Goal: Information Seeking & Learning: Learn about a topic

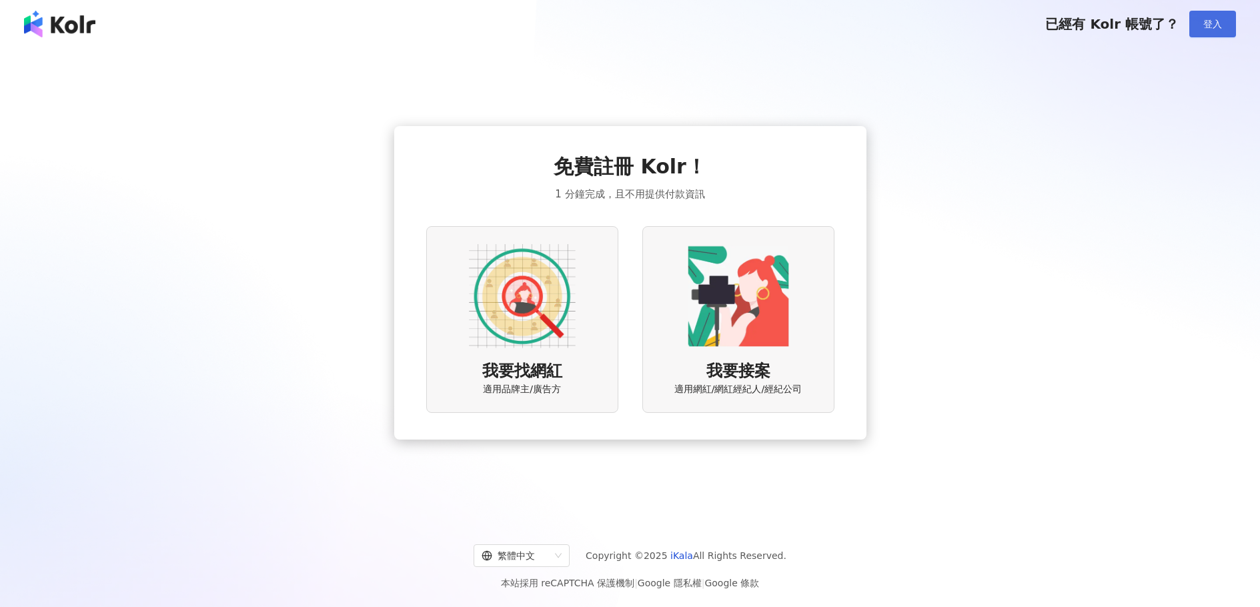
click at [1217, 26] on span "登入" at bounding box center [1212, 24] width 19 height 11
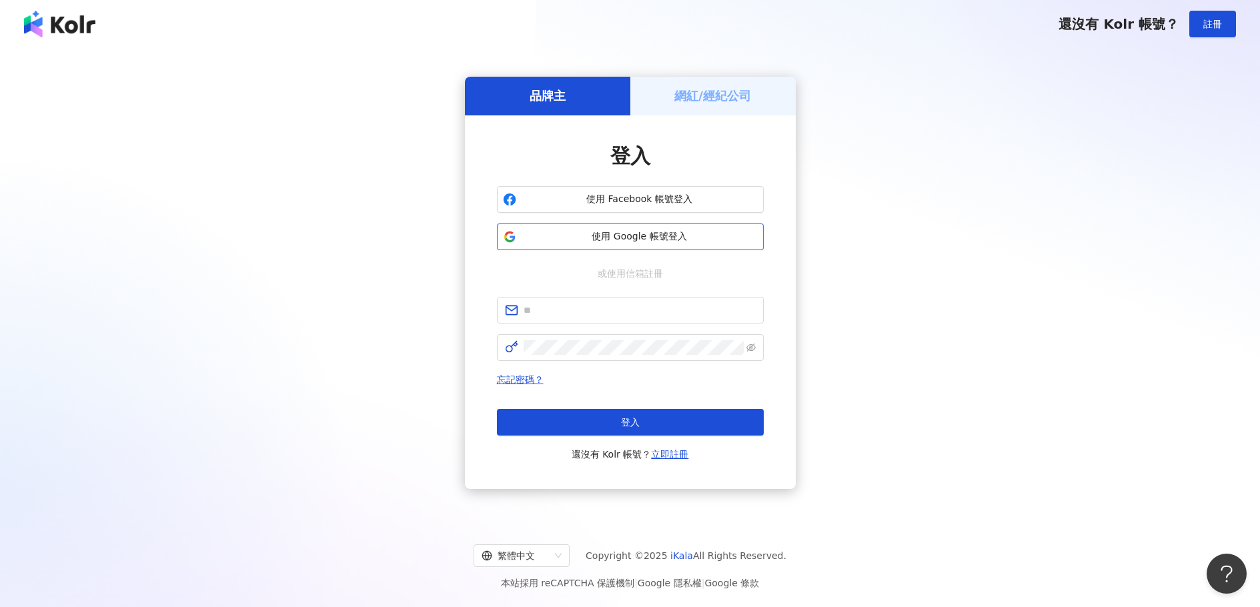
click at [567, 236] on span "使用 Google 帳號登入" at bounding box center [640, 236] width 236 height 13
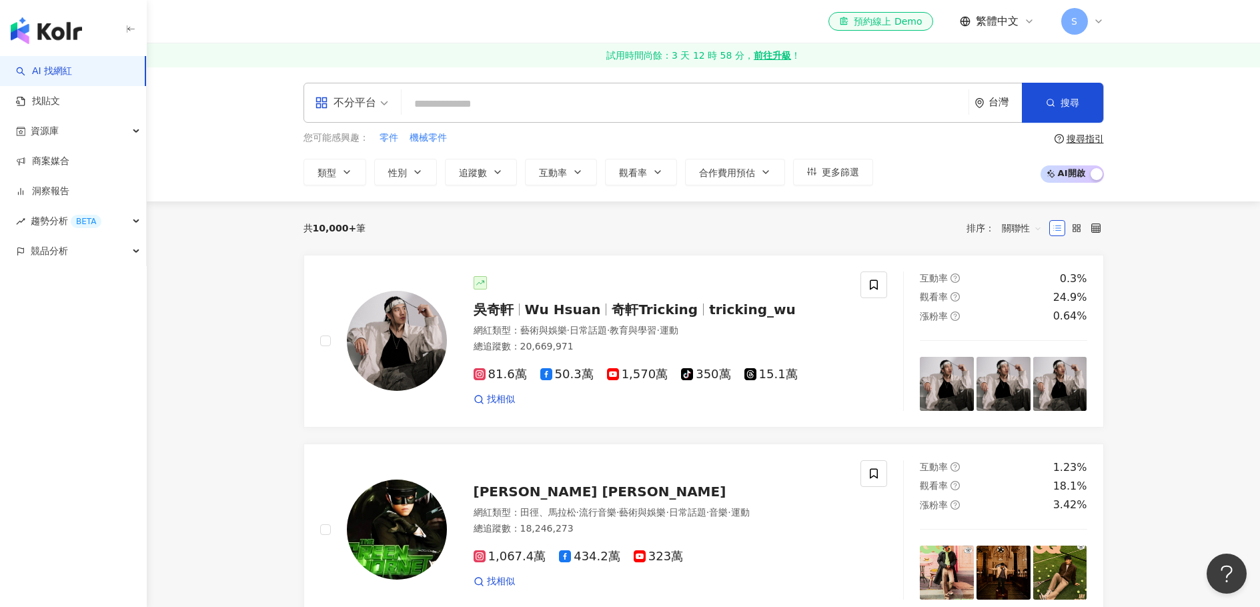
drag, startPoint x: 60, startPoint y: 221, endPoint x: 175, endPoint y: 231, distance: 115.1
click at [60, 222] on span "趨勢分析 BETA" at bounding box center [66, 221] width 71 height 30
click at [65, 192] on link "洞察報告" at bounding box center [42, 191] width 53 height 13
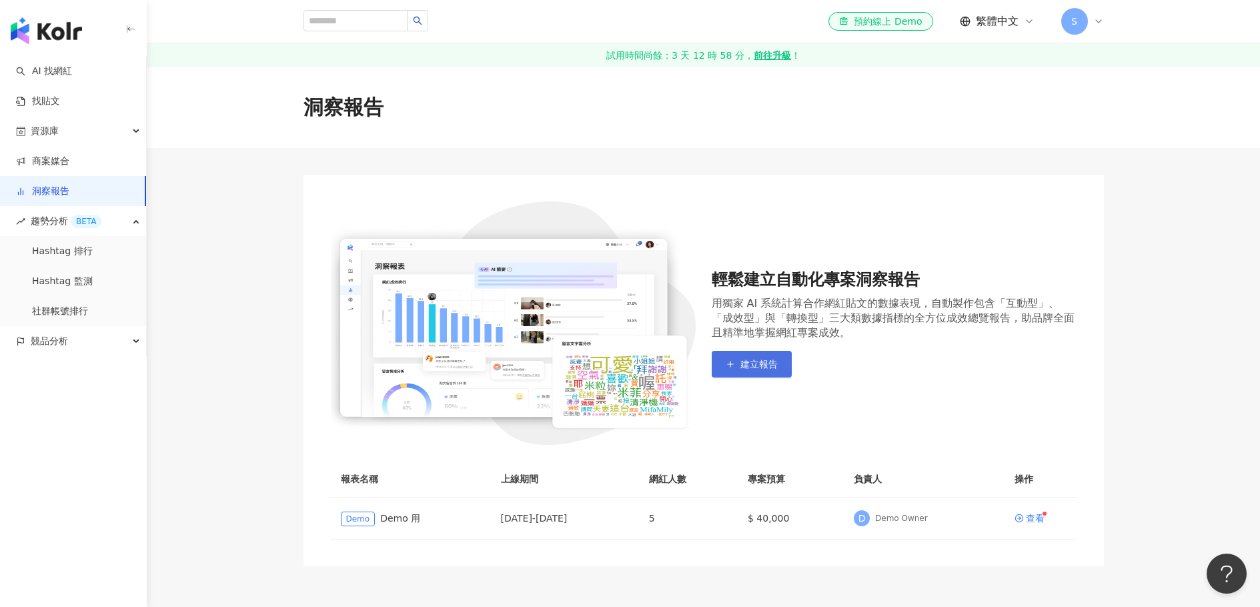
click at [738, 364] on button "建立報告" at bounding box center [752, 364] width 80 height 27
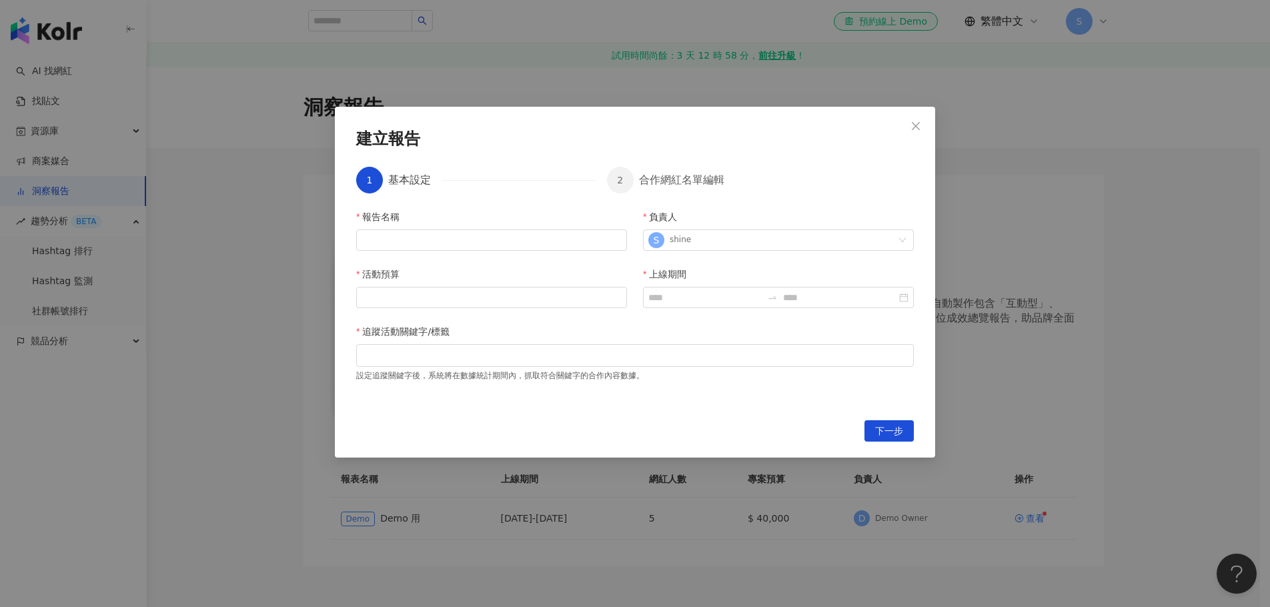
drag, startPoint x: 911, startPoint y: 127, endPoint x: 930, endPoint y: 185, distance: 61.6
click at [911, 131] on button "Close" at bounding box center [916, 126] width 27 height 27
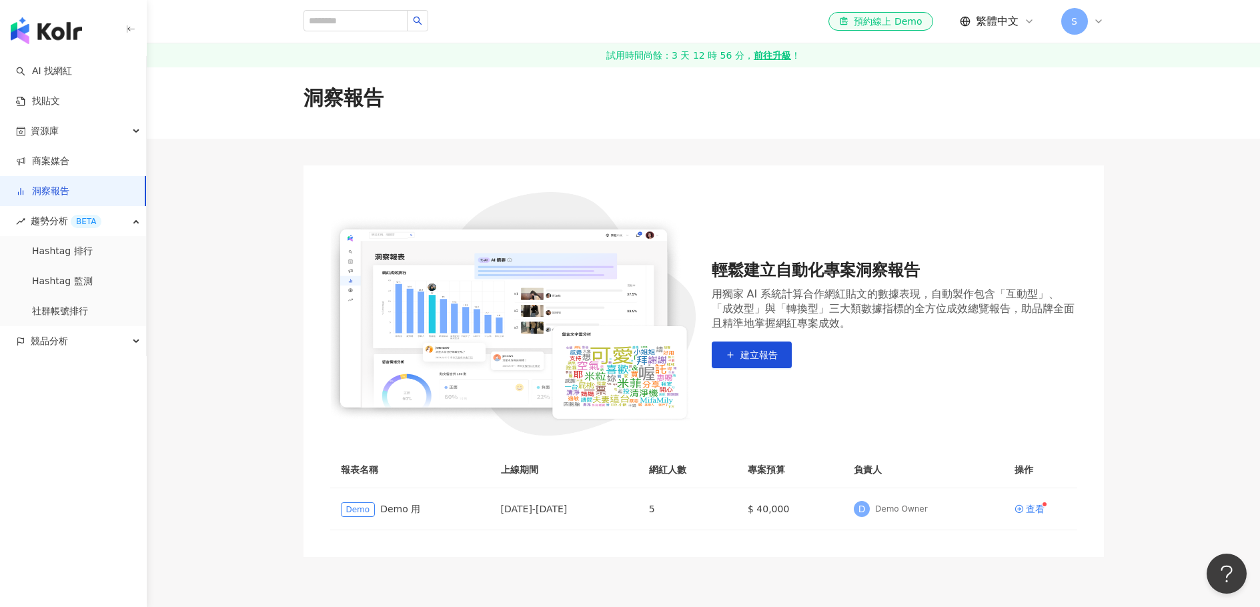
scroll to position [13, 0]
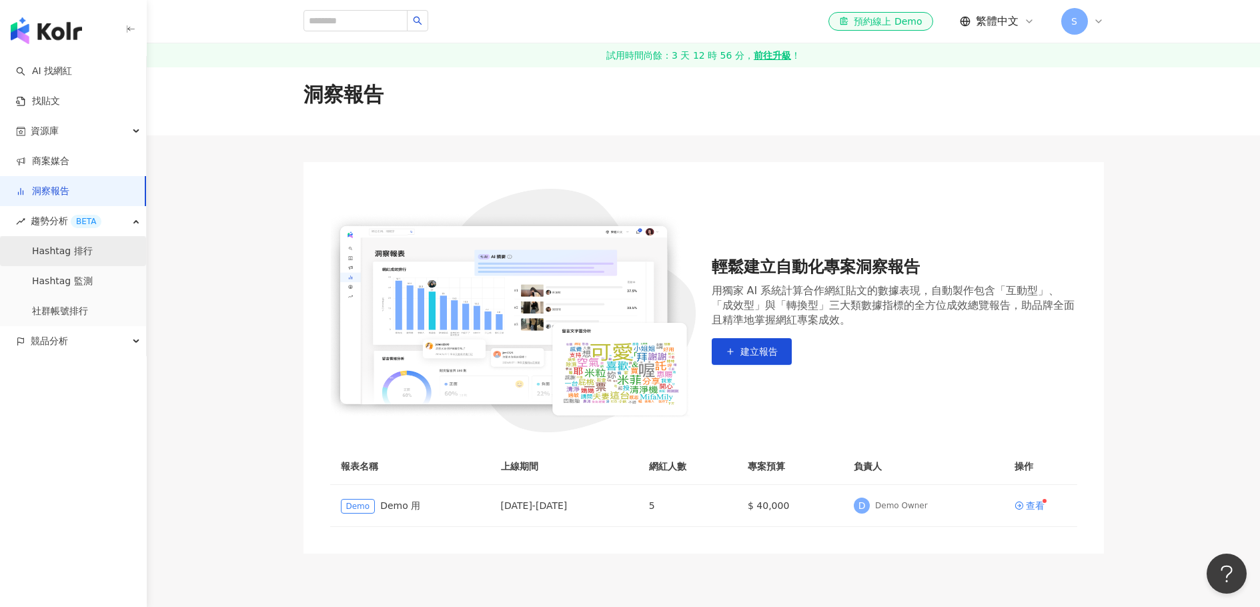
click at [77, 250] on link "Hashtag 排行" at bounding box center [62, 251] width 61 height 13
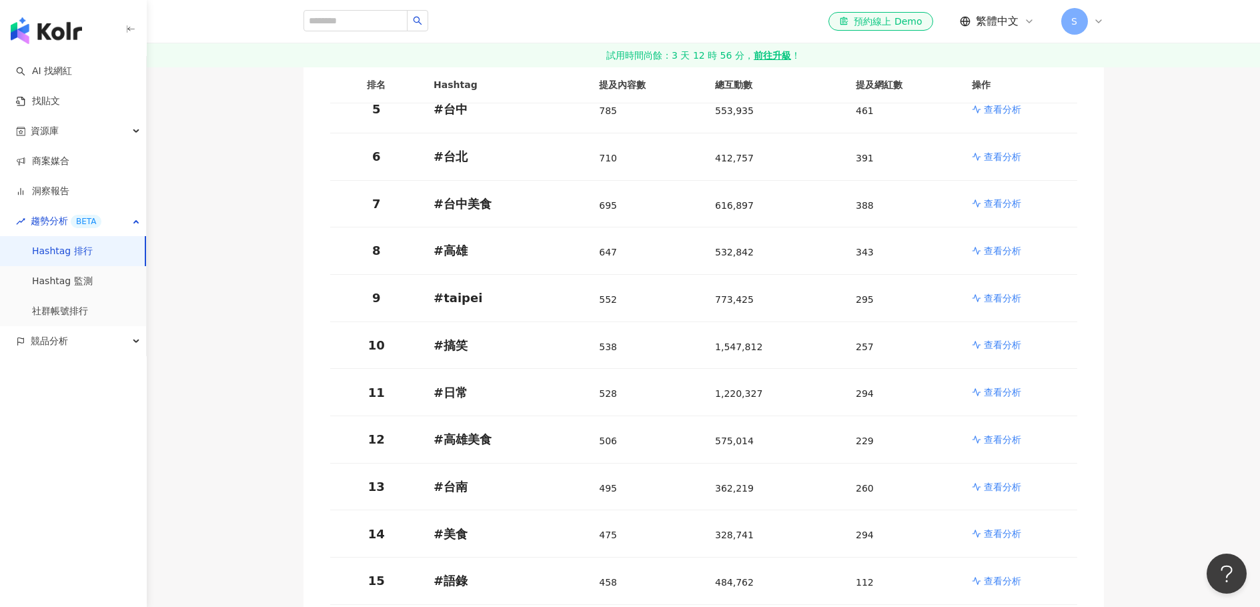
scroll to position [419, 0]
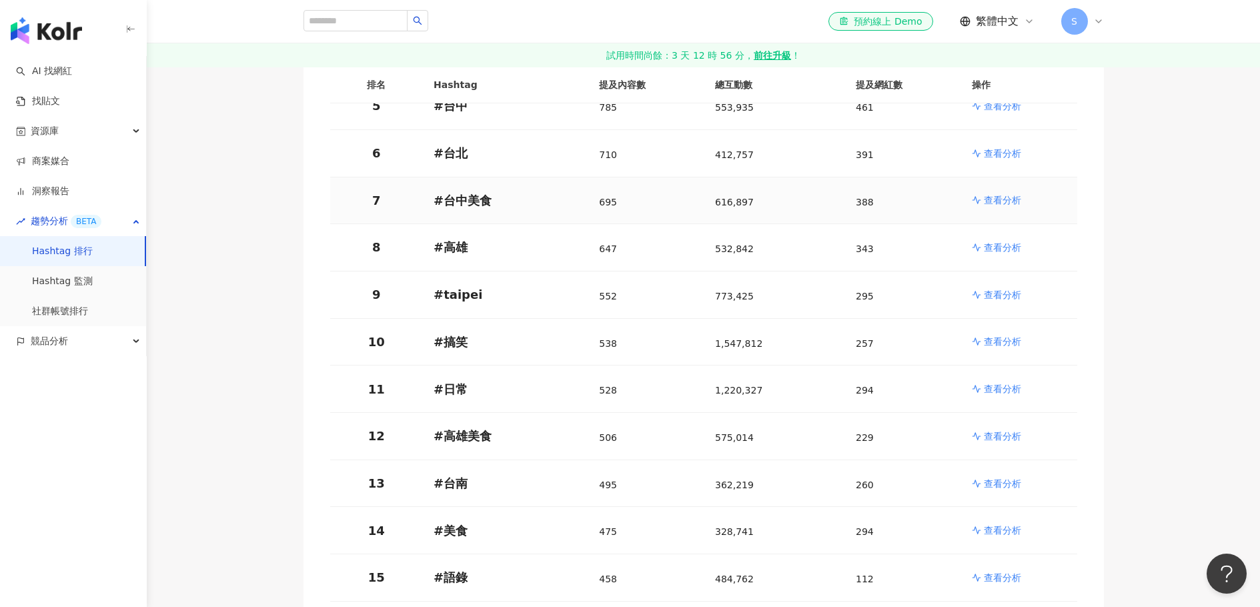
click at [989, 194] on p "查看分析" at bounding box center [1002, 199] width 37 height 13
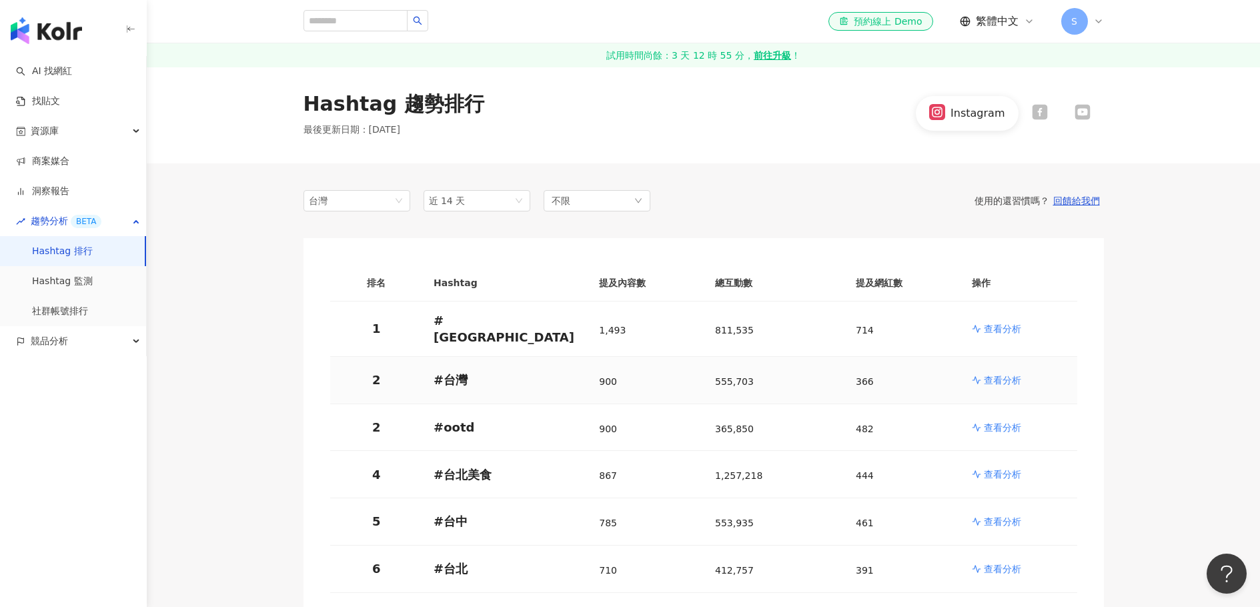
scroll to position [12, 0]
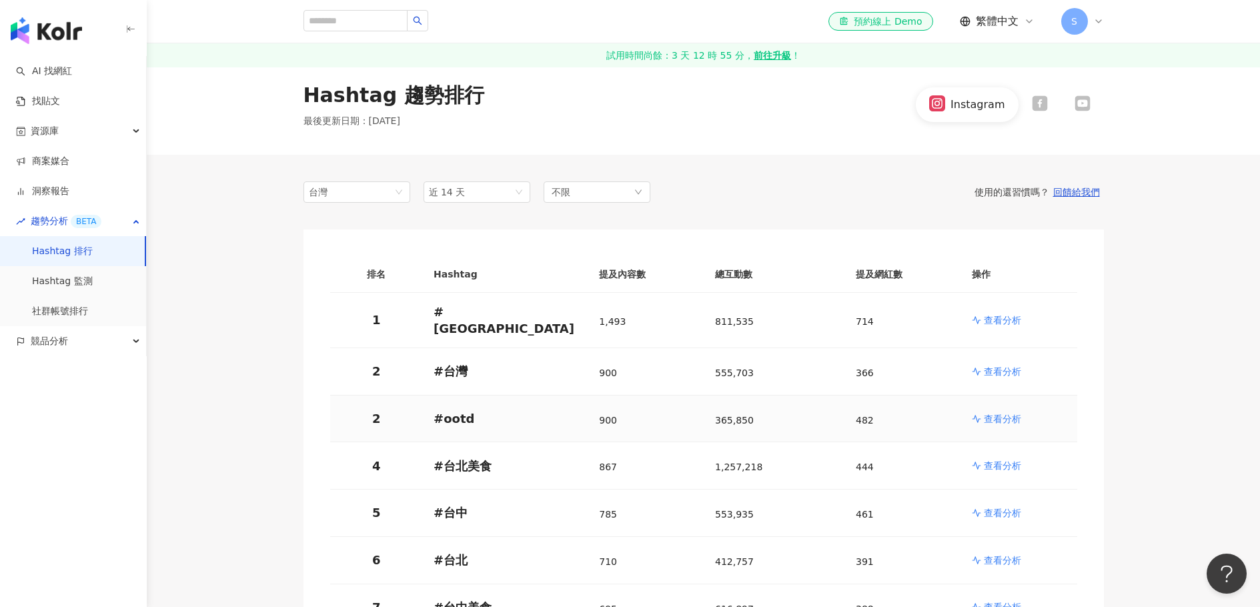
click at [500, 417] on p "# ootd" at bounding box center [506, 418] width 144 height 17
click at [446, 410] on p "# ootd" at bounding box center [506, 418] width 144 height 17
click at [476, 410] on p "# ootd" at bounding box center [506, 418] width 144 height 17
drag, startPoint x: 473, startPoint y: 410, endPoint x: 679, endPoint y: 431, distance: 207.2
click at [472, 410] on p "# ootd" at bounding box center [506, 418] width 144 height 17
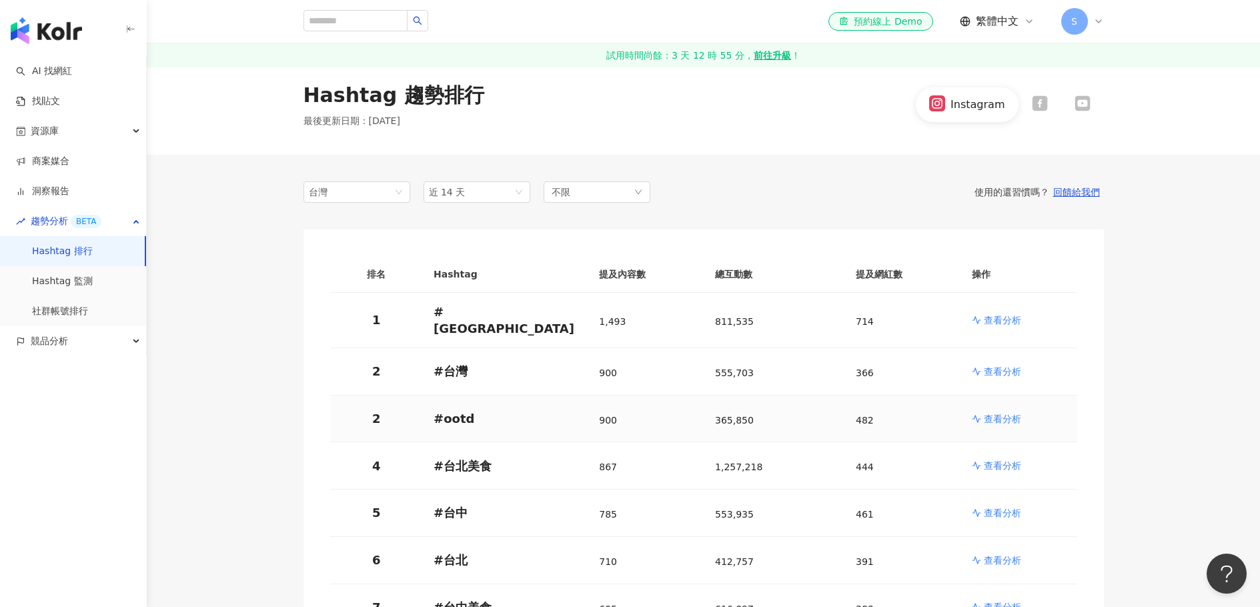
drag, startPoint x: 1015, startPoint y: 407, endPoint x: 1045, endPoint y: 414, distance: 31.6
click at [1015, 412] on p "查看分析" at bounding box center [1002, 418] width 37 height 13
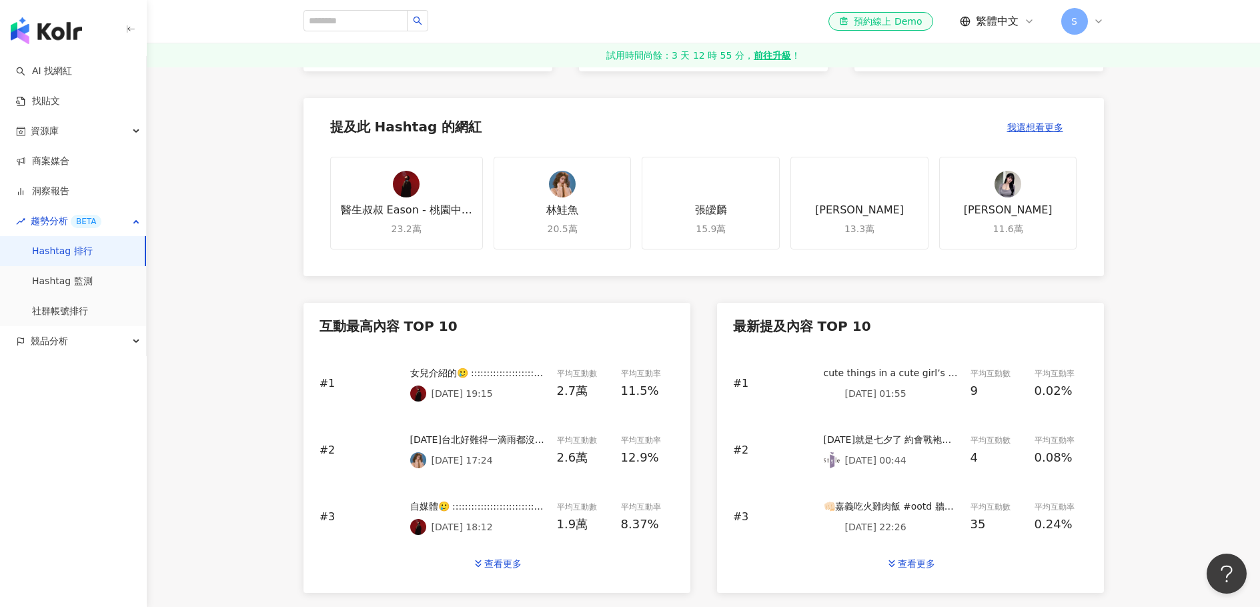
scroll to position [377, 0]
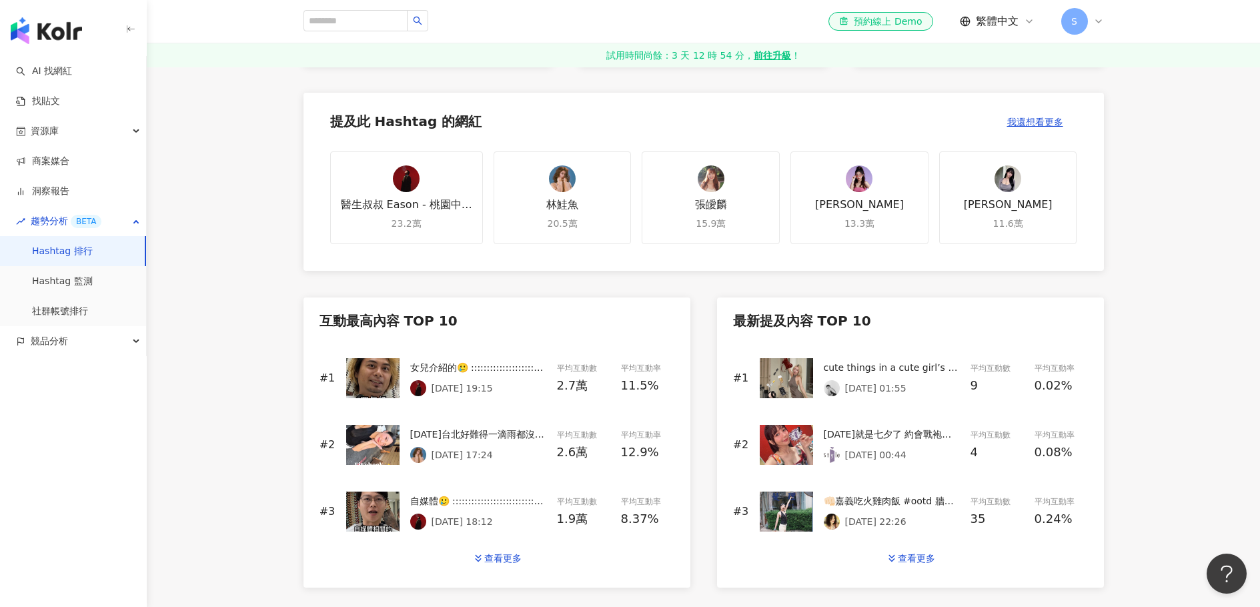
drag, startPoint x: 69, startPoint y: 251, endPoint x: 182, endPoint y: 294, distance: 120.5
click at [69, 252] on link "Hashtag 排行" at bounding box center [62, 251] width 61 height 13
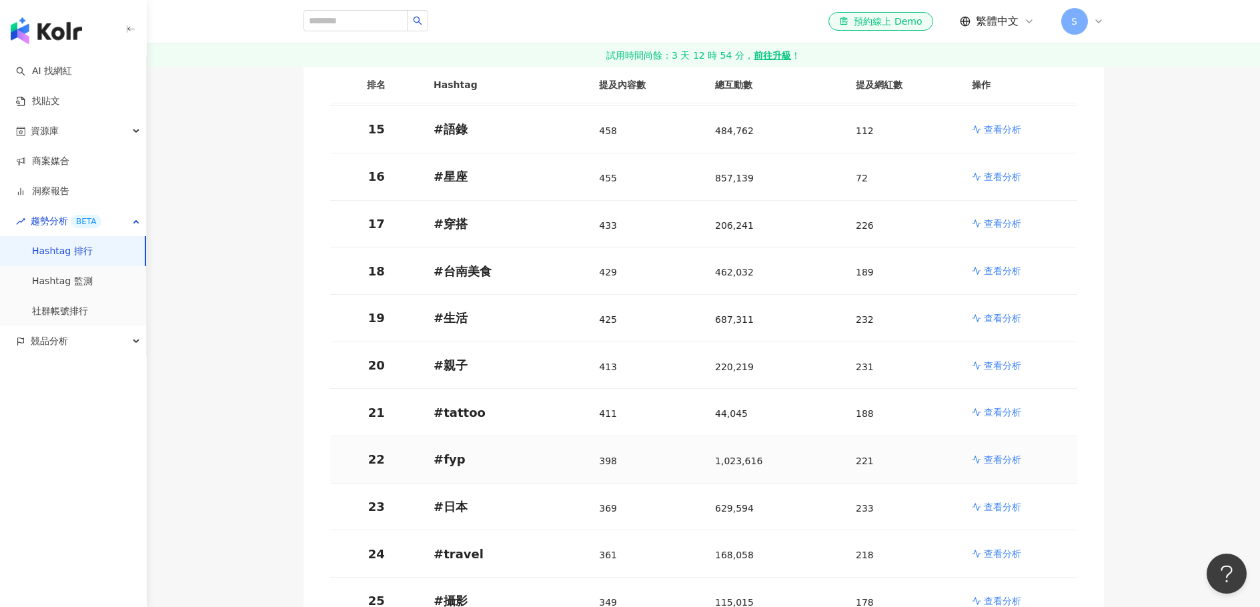
scroll to position [872, 0]
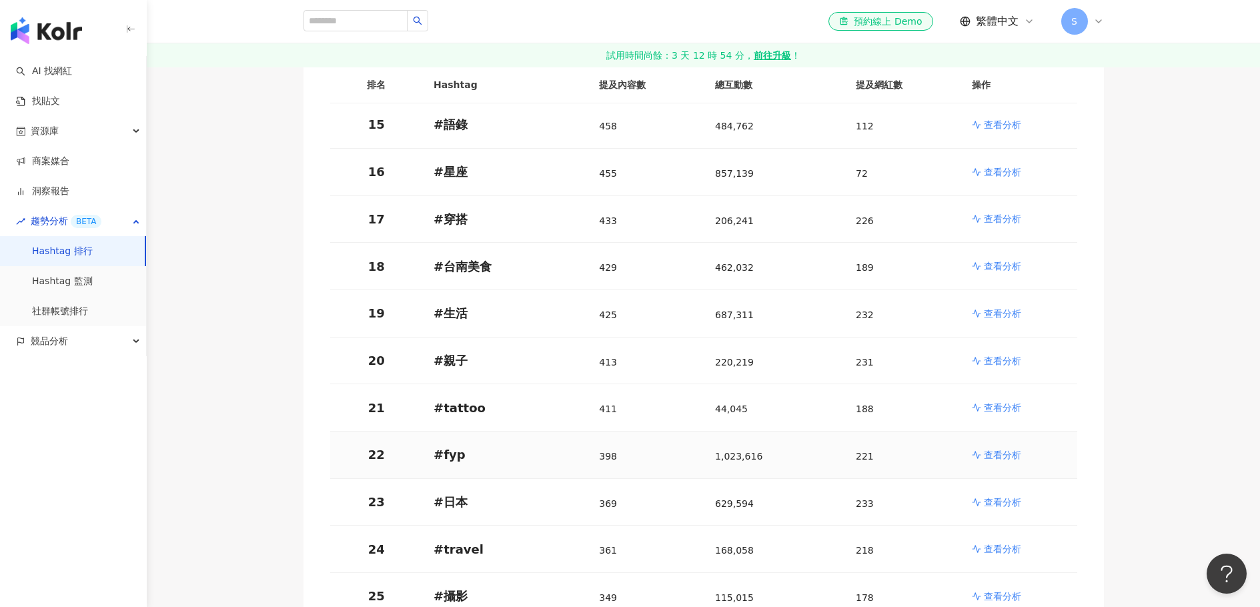
click at [458, 452] on p "# fyp" at bounding box center [506, 454] width 144 height 17
click at [999, 448] on p "查看分析" at bounding box center [1002, 454] width 37 height 13
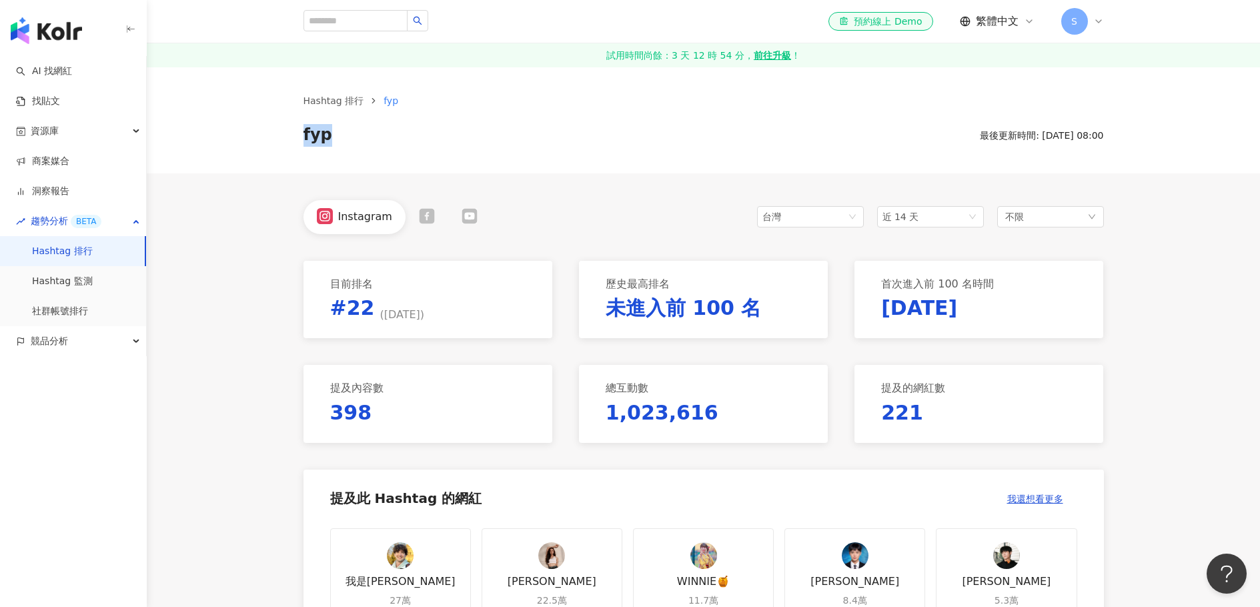
drag, startPoint x: 326, startPoint y: 136, endPoint x: 297, endPoint y: 138, distance: 29.4
click at [297, 138] on div "Hashtag 排行 fyp fyp 最後更新時間: 2025/8/29 08:00" at bounding box center [704, 119] width 854 height 53
copy span "fyp"
click at [60, 100] on link "找貼文" at bounding box center [38, 101] width 44 height 13
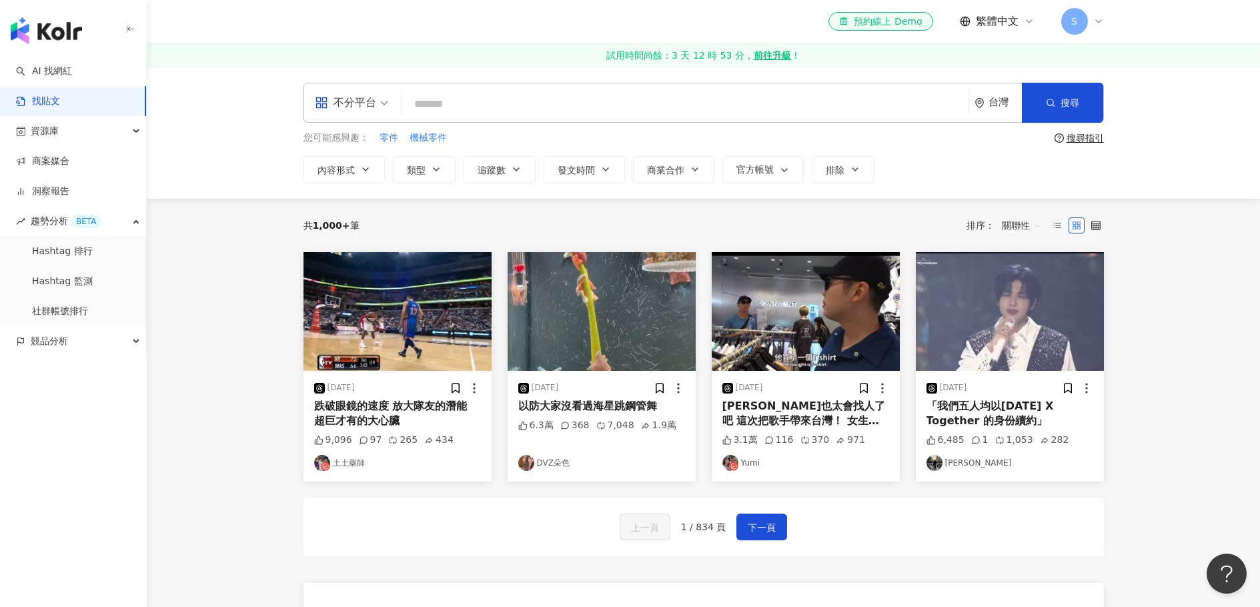
drag, startPoint x: 75, startPoint y: 71, endPoint x: 206, endPoint y: 115, distance: 138.0
click at [72, 71] on link "AI 找網紅" at bounding box center [44, 71] width 56 height 13
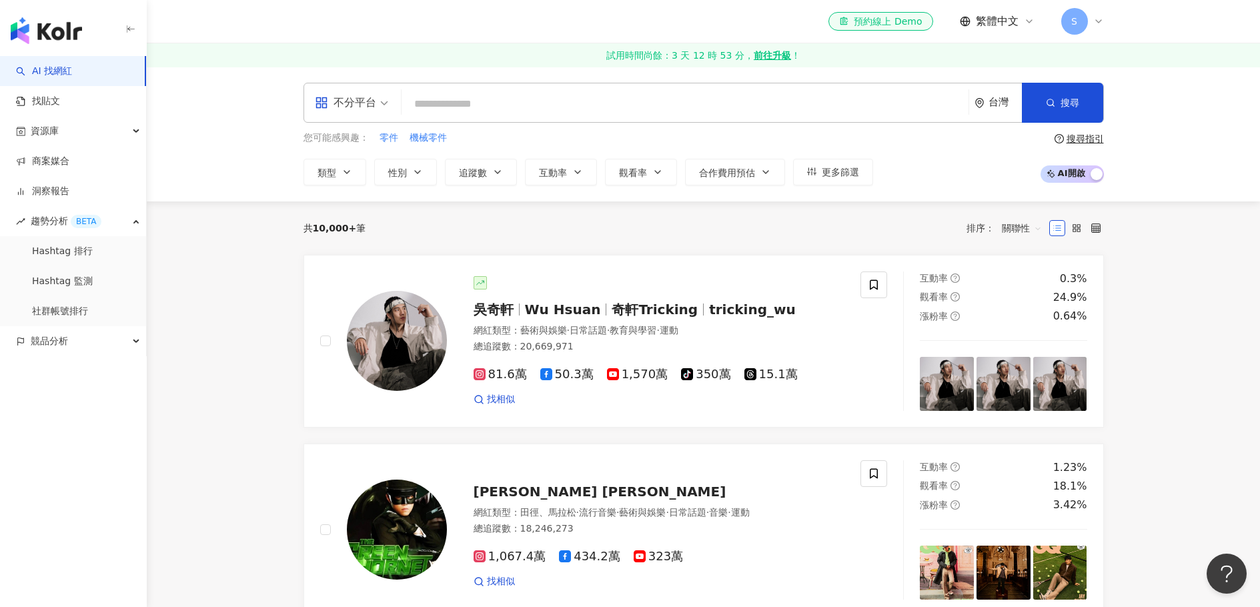
click at [439, 113] on input "search" at bounding box center [685, 103] width 556 height 25
click at [462, 102] on input "search" at bounding box center [685, 103] width 556 height 25
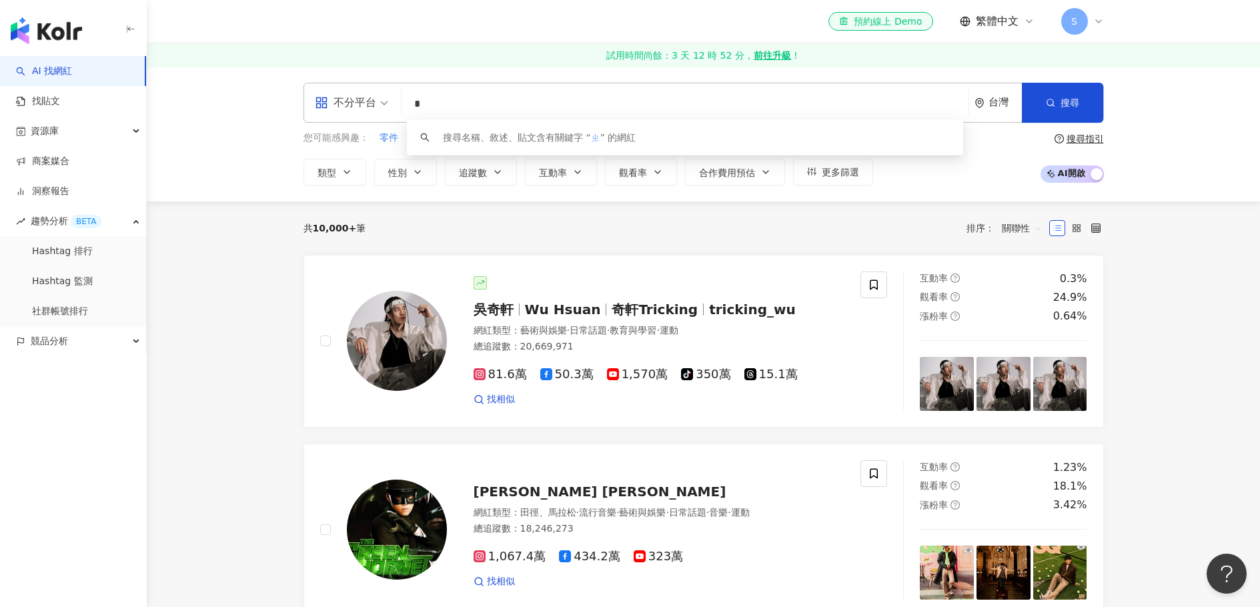
type input "*"
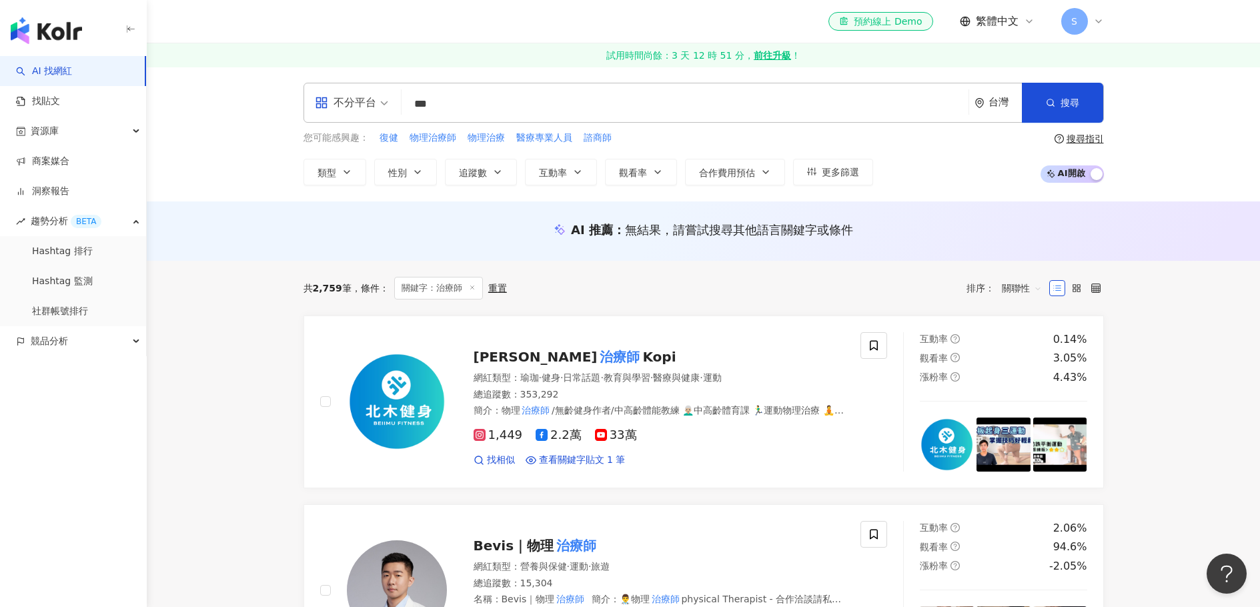
click at [431, 105] on input "***" at bounding box center [685, 103] width 556 height 25
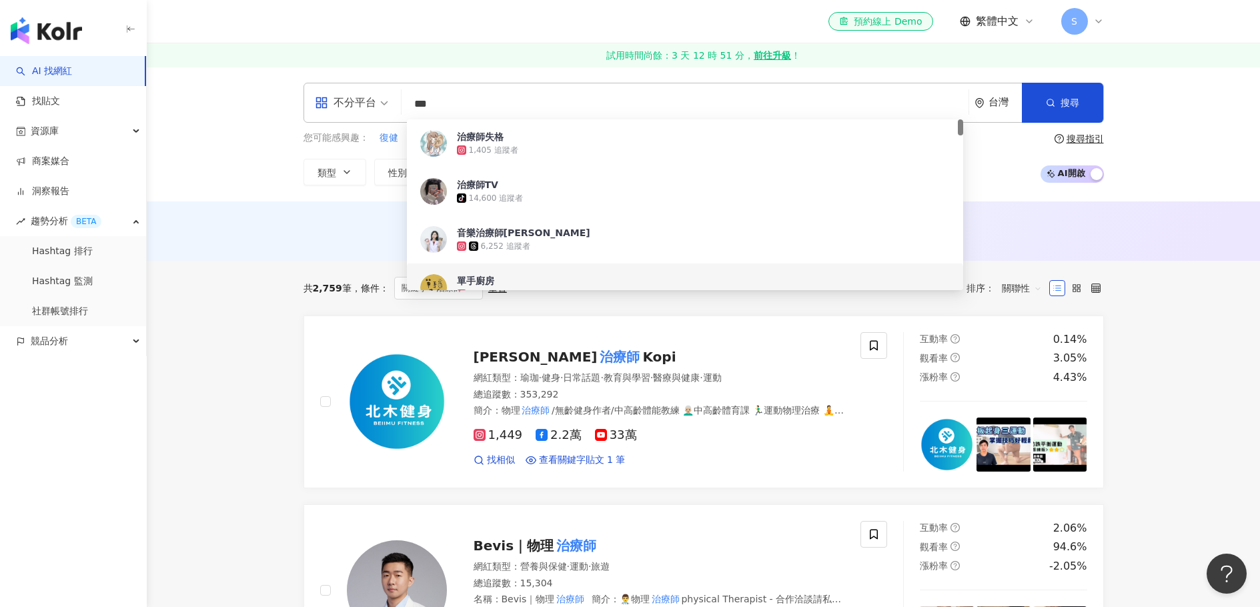
drag, startPoint x: 453, startPoint y: 103, endPoint x: 389, endPoint y: 98, distance: 64.2
click at [391, 101] on div "不分平台 *** 台灣 搜尋 fbaeafef-43c8-4a56-ad73-7784f3308e3d 7e45522d-8a27-4eeb-8c58-a11…" at bounding box center [704, 103] width 800 height 40
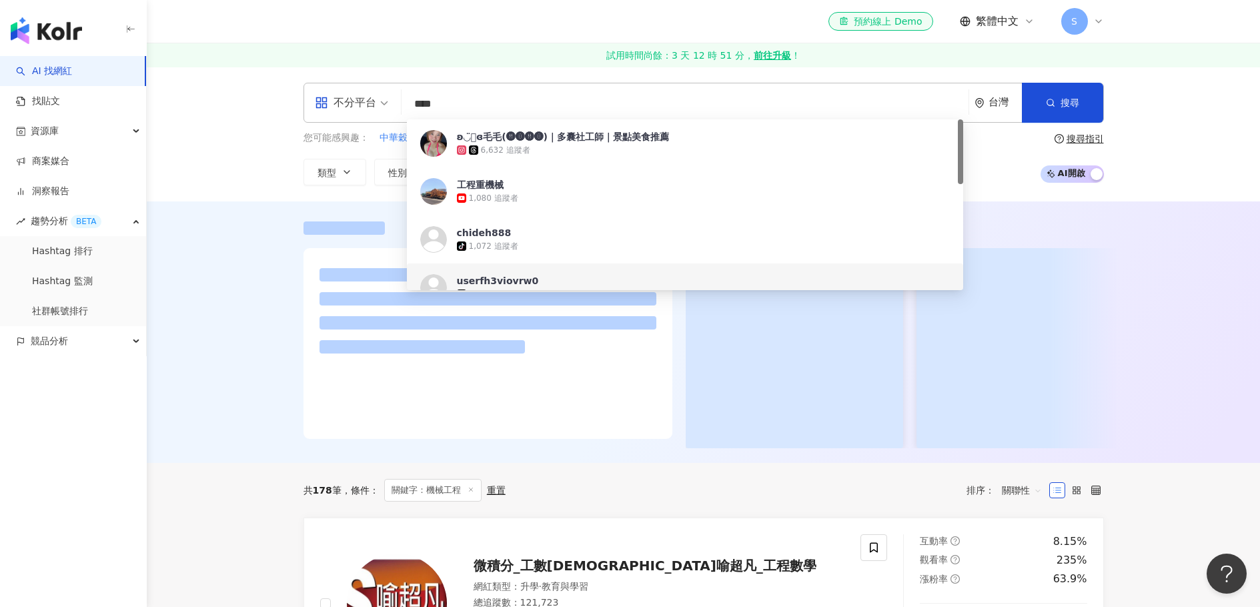
click at [456, 99] on input "****" at bounding box center [685, 103] width 556 height 25
click at [432, 105] on input "****" at bounding box center [685, 103] width 556 height 25
click at [461, 105] on input "****" at bounding box center [685, 103] width 556 height 25
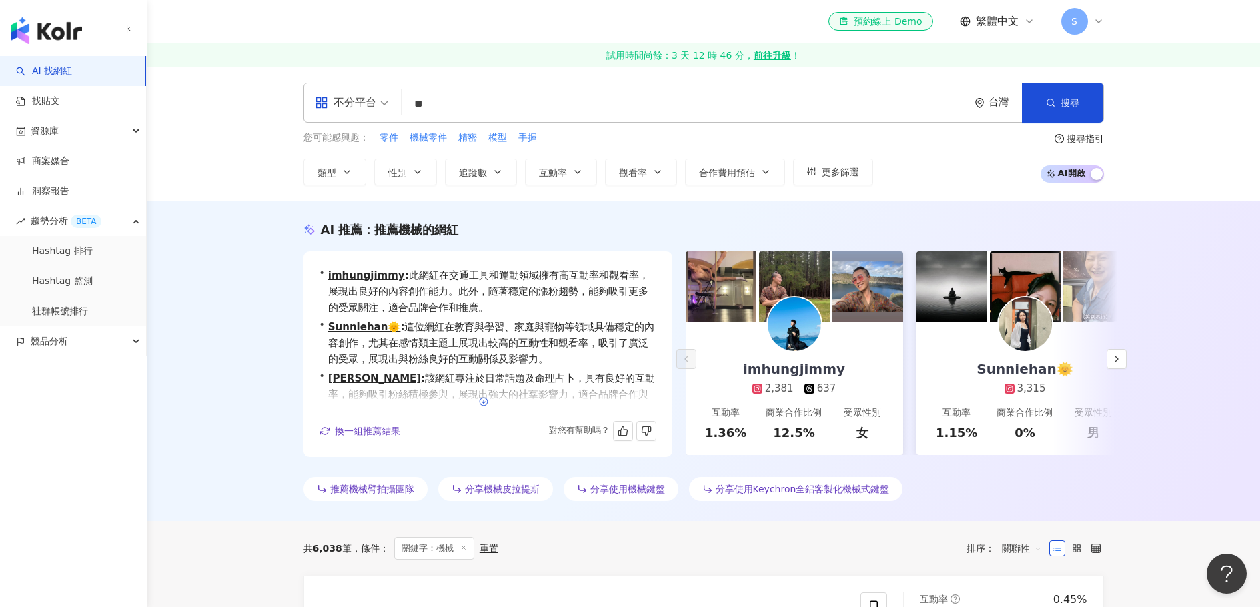
click at [481, 402] on icon "button" at bounding box center [483, 401] width 9 height 9
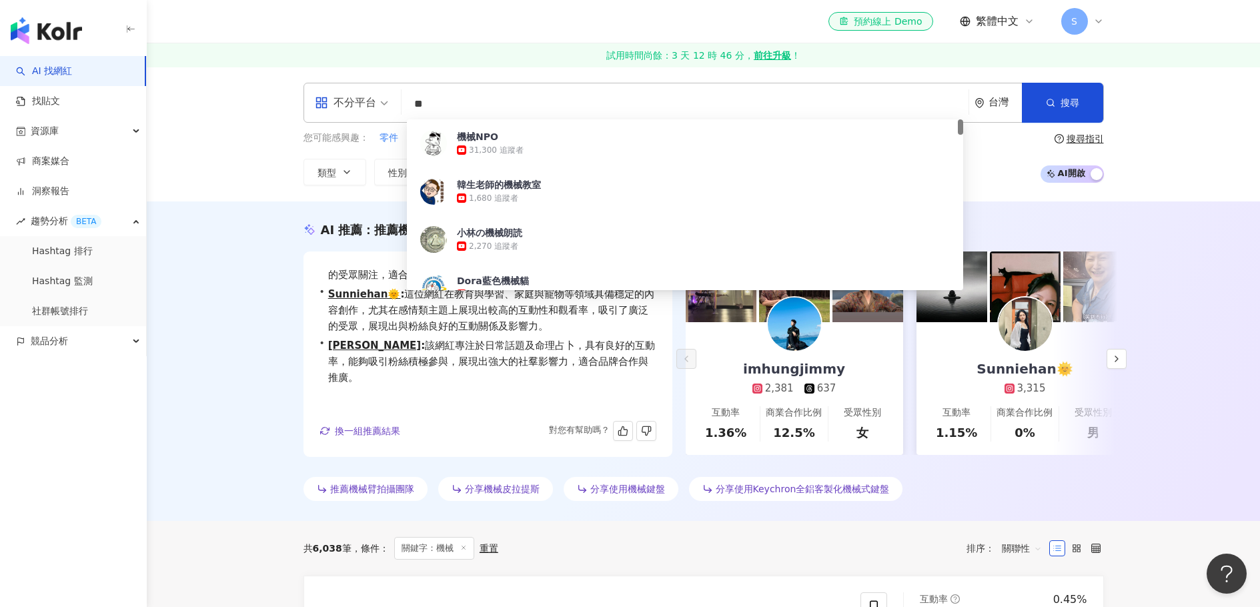
drag, startPoint x: 450, startPoint y: 107, endPoint x: 390, endPoint y: 99, distance: 60.6
click at [396, 100] on div "不分平台 ** 台灣 搜尋 4bfd578a-333e-4198-8a3d-2a1faf216fa2 機械NPO 31,300 追蹤者 韓生老師的機械教室 1…" at bounding box center [704, 103] width 800 height 40
type input "*"
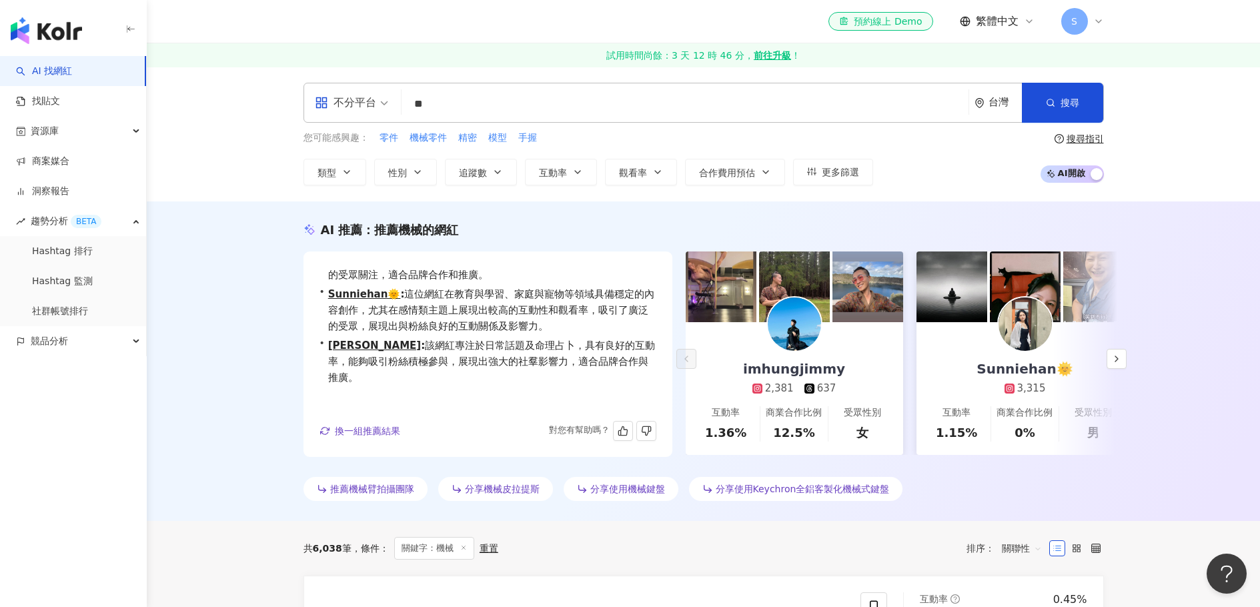
type input "*"
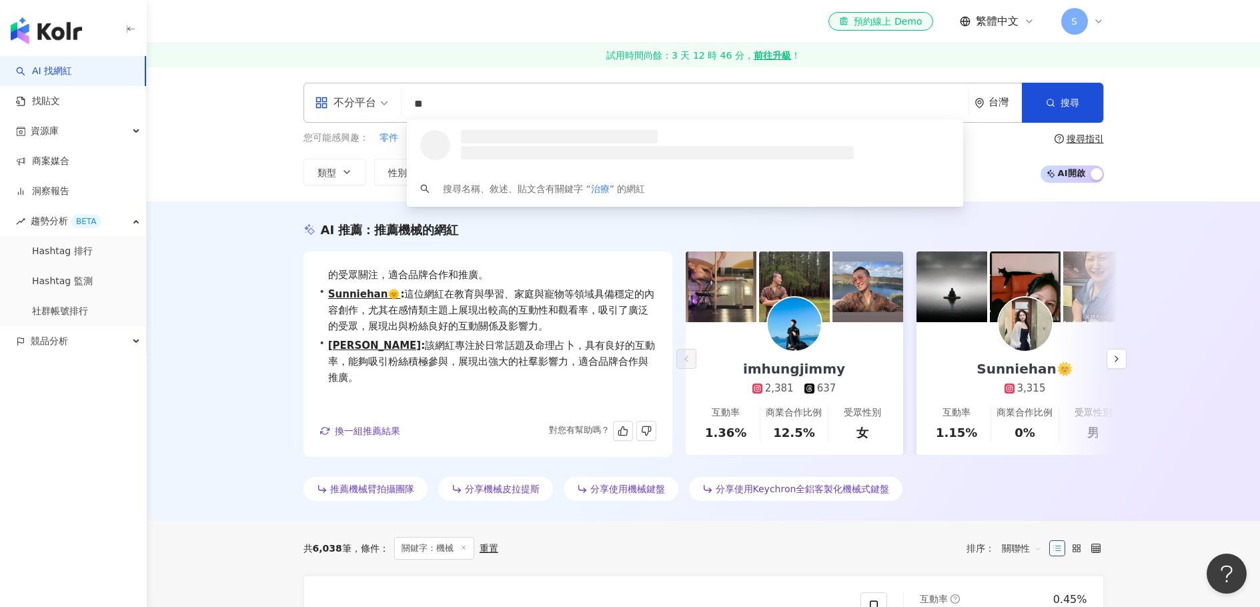
type input "*"
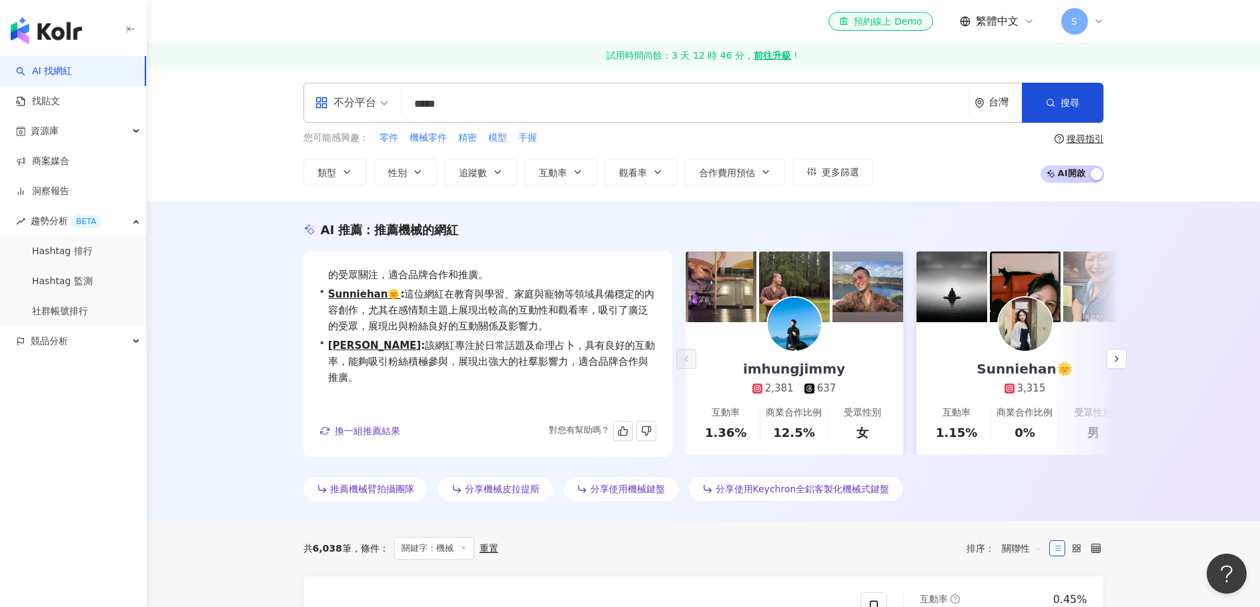
type input "*****"
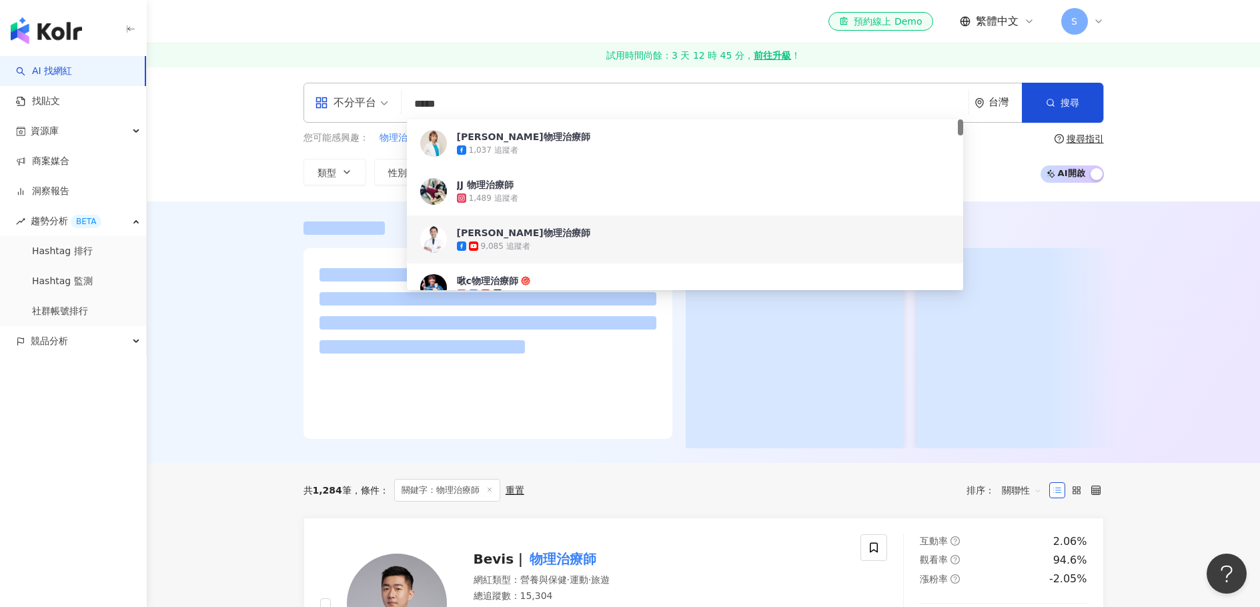
click at [264, 346] on div at bounding box center [703, 331] width 1113 height 261
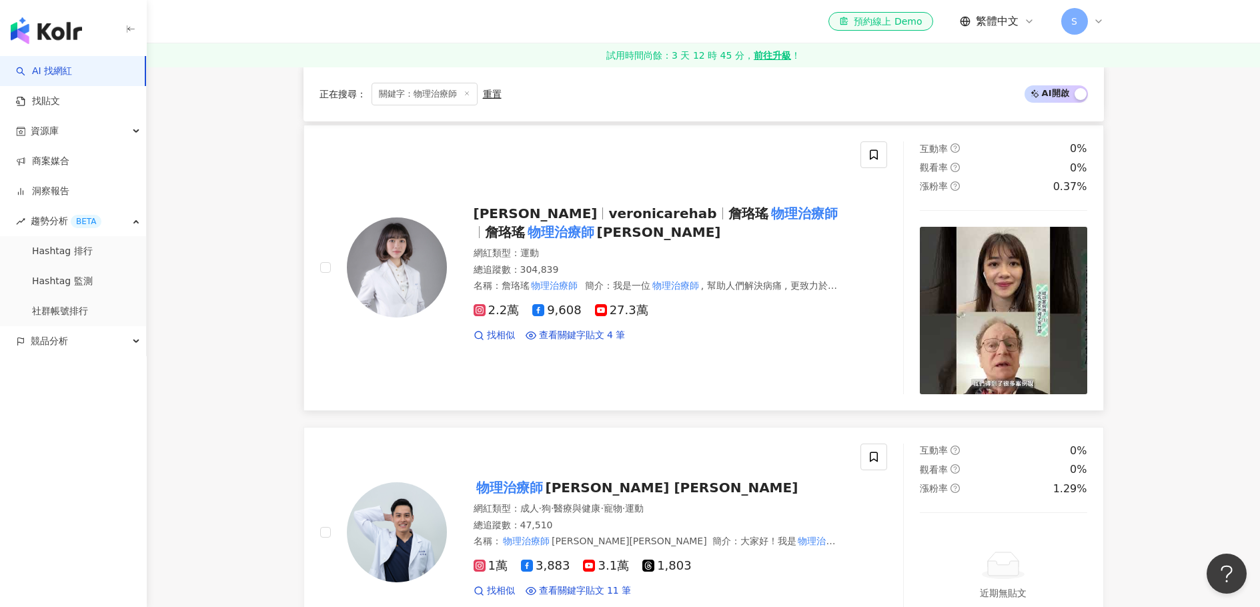
scroll to position [532, 0]
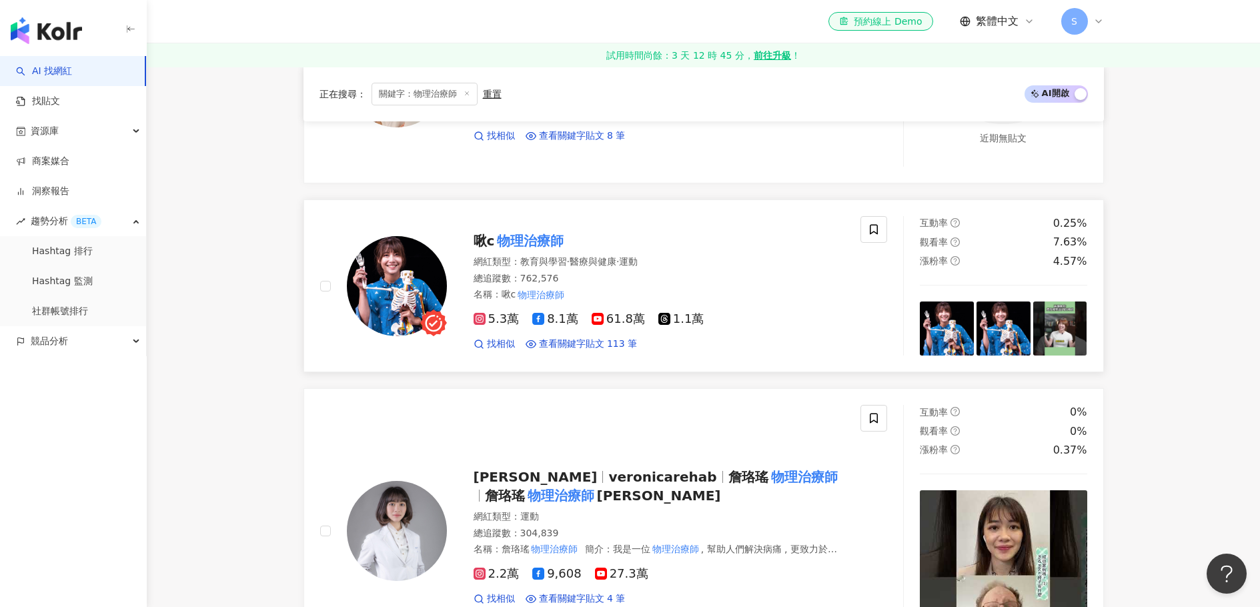
click at [525, 239] on mark "物理治療師" at bounding box center [530, 240] width 72 height 21
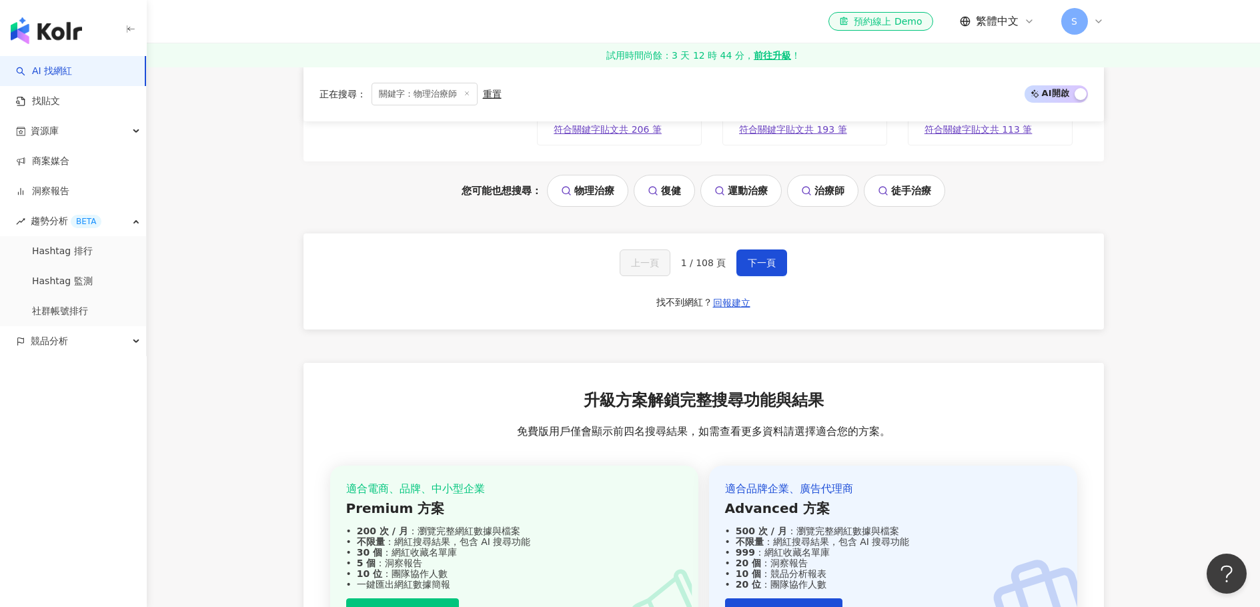
scroll to position [2804, 0]
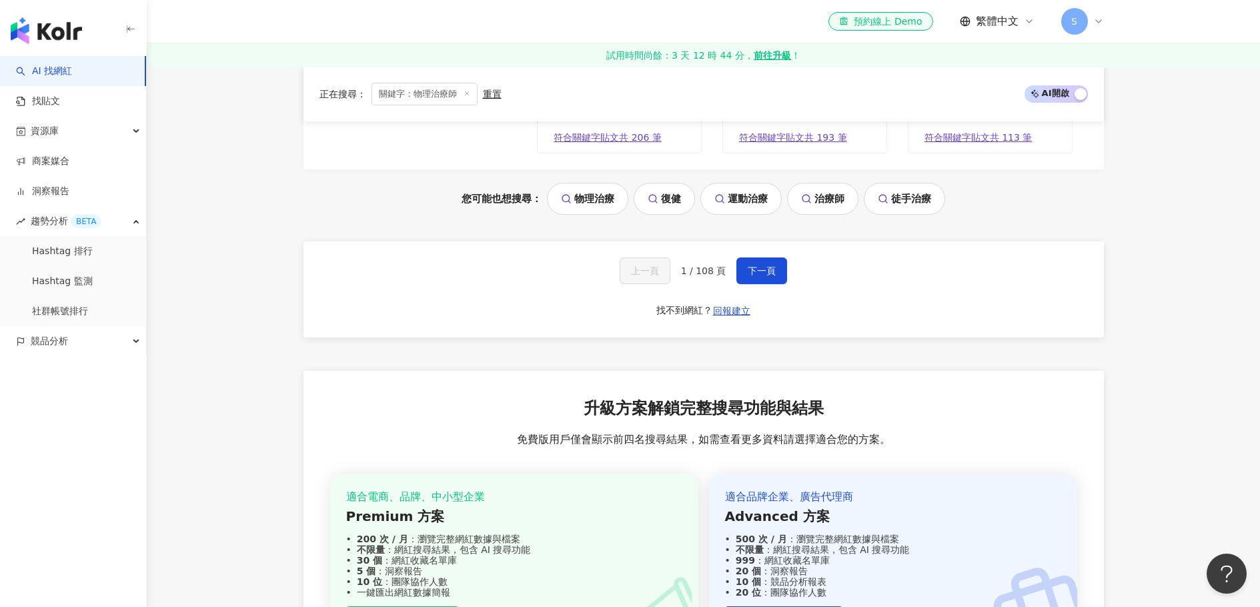
click at [664, 197] on link "復健" at bounding box center [664, 199] width 61 height 32
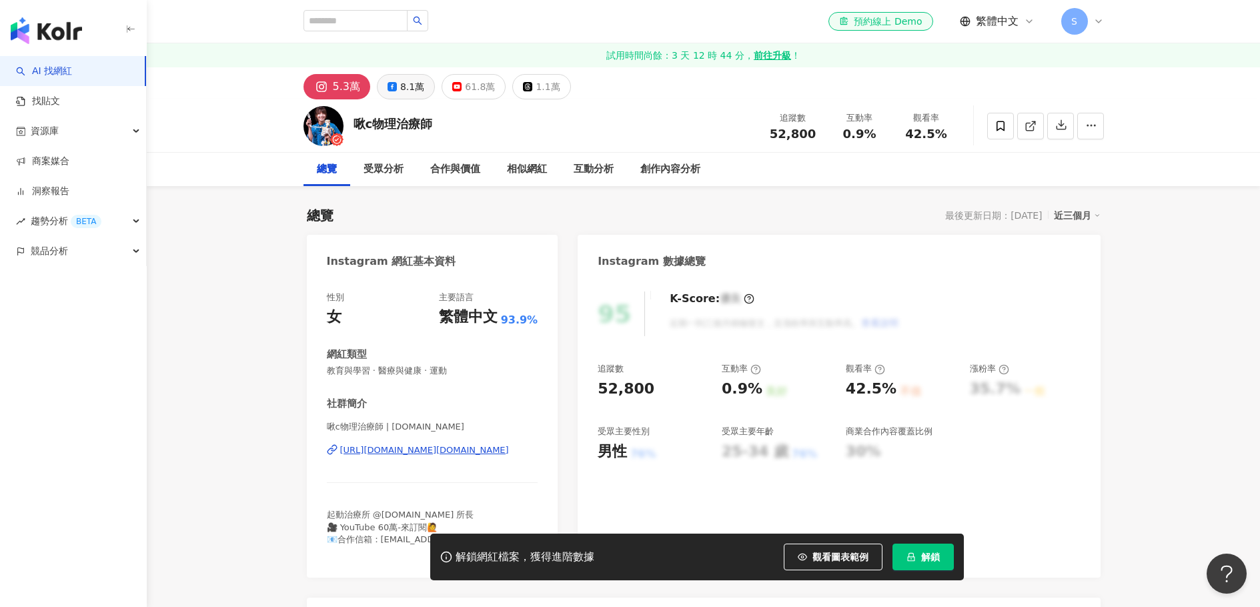
click at [500, 219] on div "總覽 最後更新日期：[DATE] 近三個月" at bounding box center [704, 215] width 794 height 19
click at [465, 86] on div "61.8萬" at bounding box center [480, 86] width 30 height 19
click at [481, 77] on div "61.8萬" at bounding box center [480, 86] width 30 height 19
click at [468, 87] on div "61.8萬" at bounding box center [480, 86] width 30 height 19
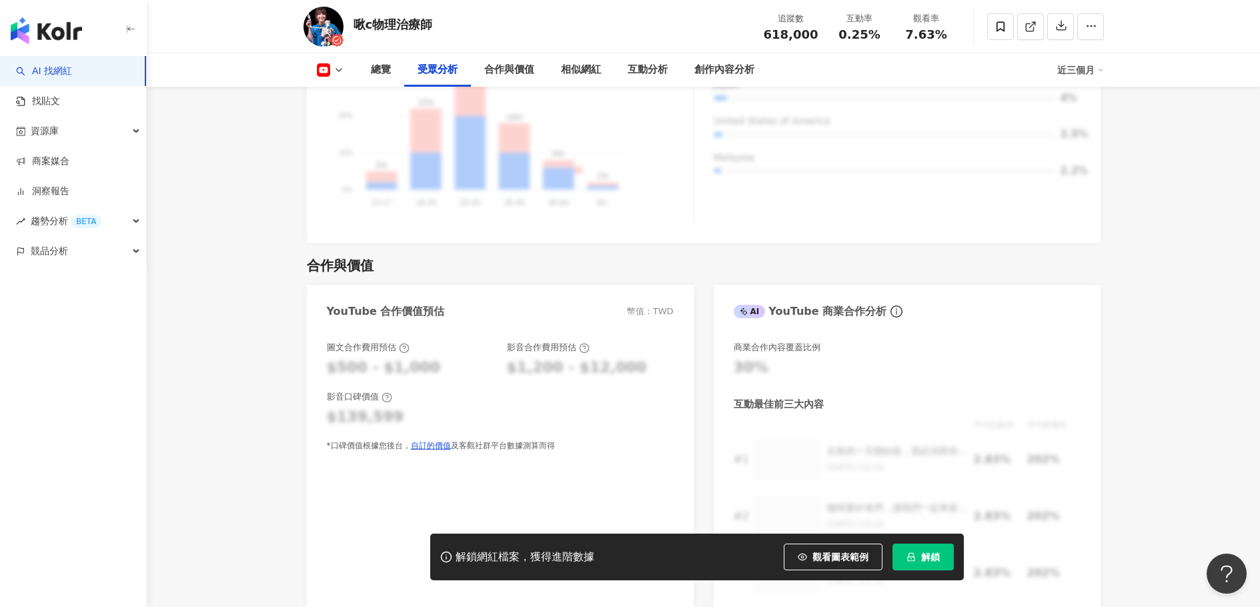
scroll to position [1233, 0]
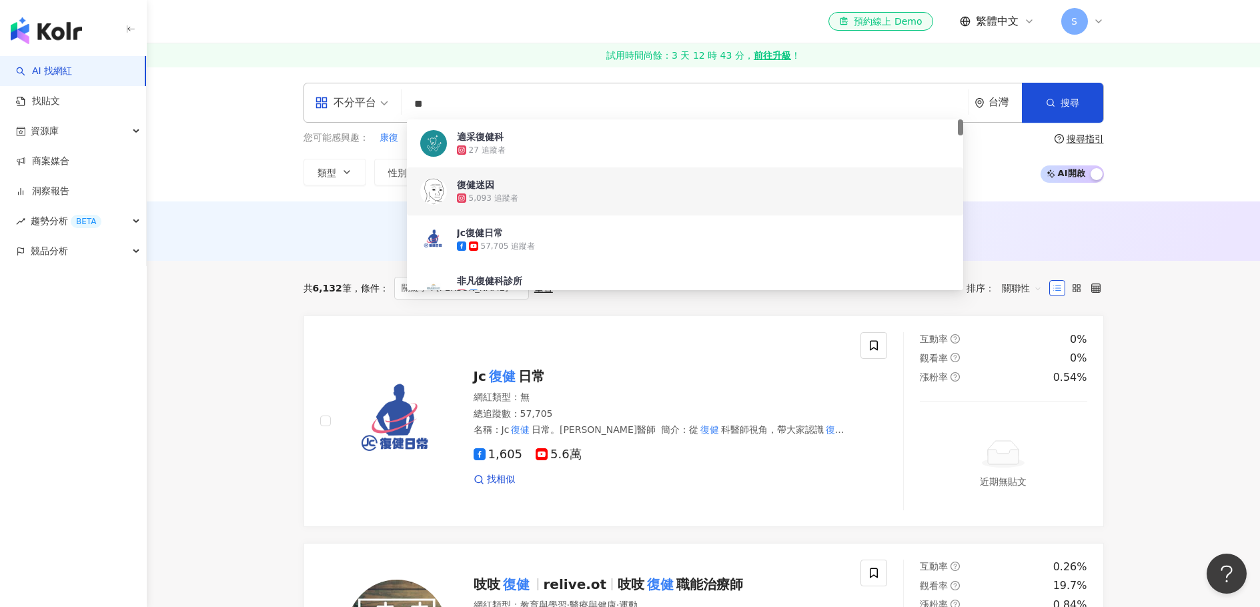
drag, startPoint x: 274, startPoint y: 190, endPoint x: 284, endPoint y: 179, distance: 14.6
click at [274, 190] on div "不分平台 ** 台灣 搜尋 b97a6c36-7311-43e4-979a-da1d2249cf5c 96846352-88c2-4f68-ba36-e4db…" at bounding box center [703, 134] width 1113 height 135
drag, startPoint x: 436, startPoint y: 107, endPoint x: 409, endPoint y: 113, distance: 27.5
click at [408, 109] on input "**" at bounding box center [685, 103] width 556 height 25
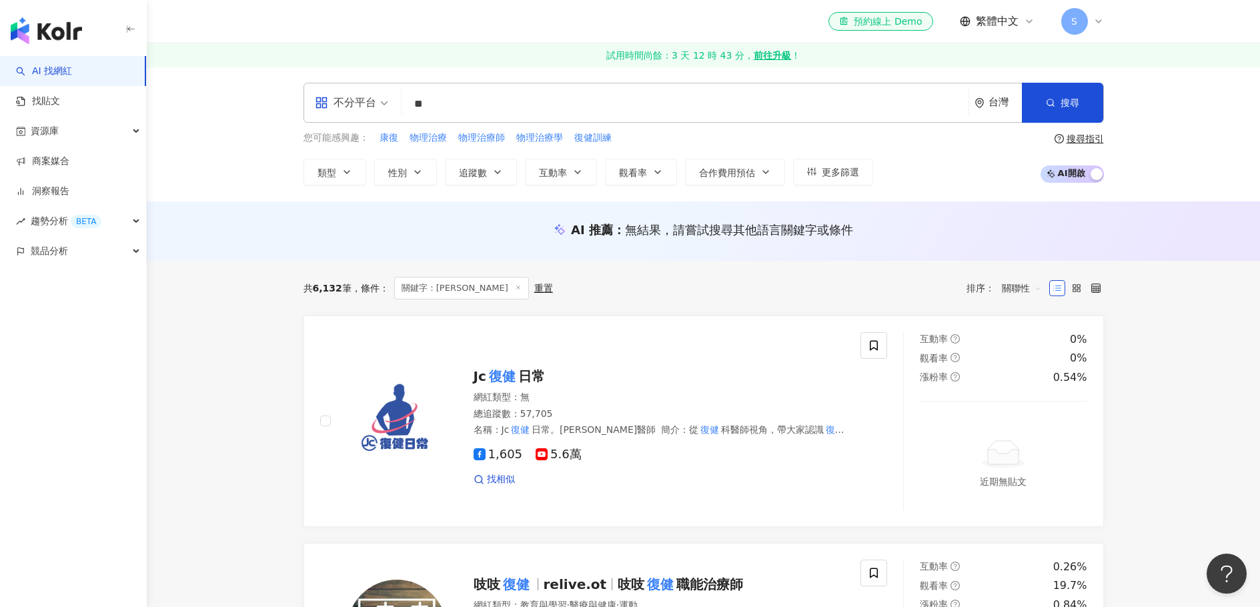
type input "*"
click at [604, 137] on span "復健訓練" at bounding box center [592, 137] width 37 height 13
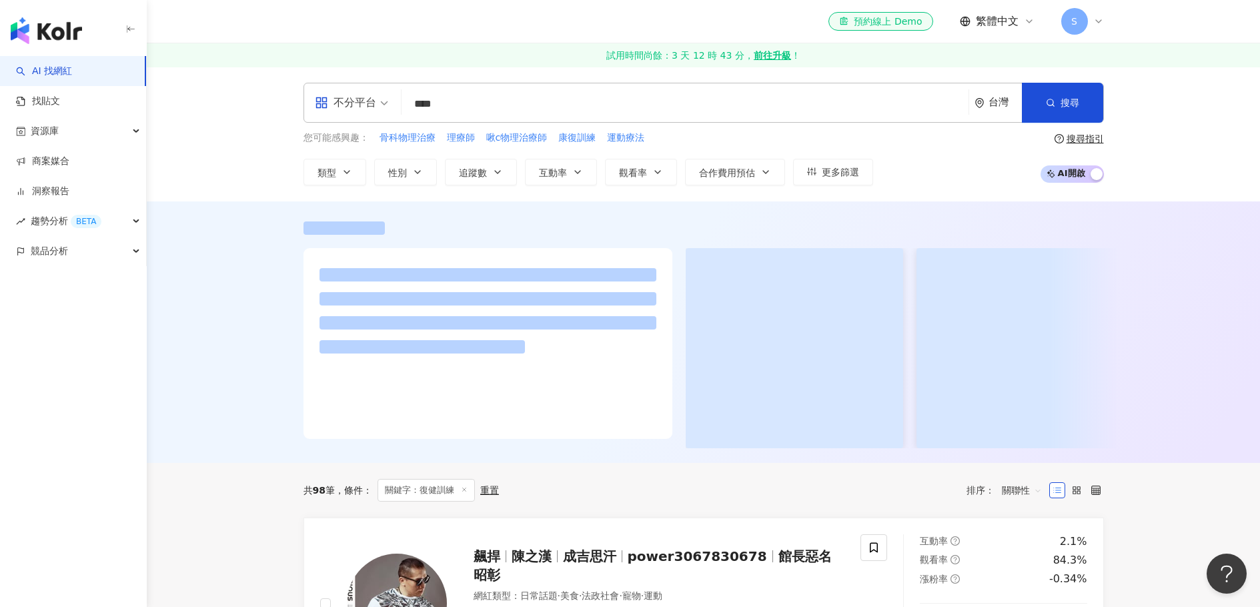
drag, startPoint x: 473, startPoint y: 103, endPoint x: 455, endPoint y: 107, distance: 18.6
click at [465, 104] on input "****" at bounding box center [685, 103] width 556 height 25
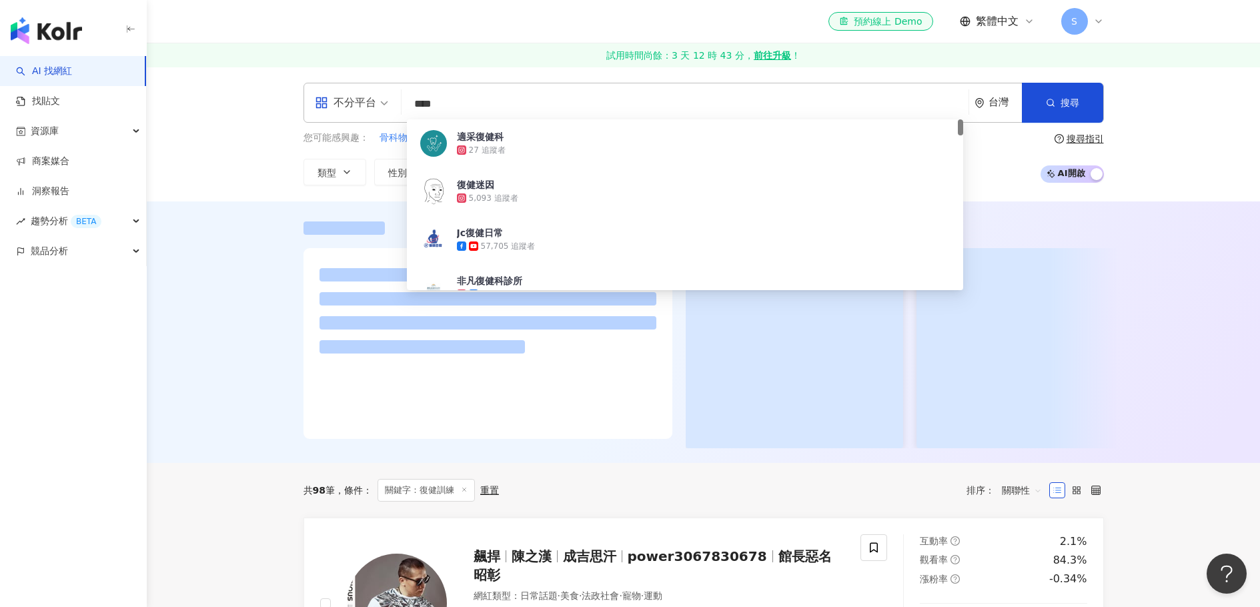
drag, startPoint x: 462, startPoint y: 102, endPoint x: 440, endPoint y: 113, distance: 24.5
click at [407, 102] on input "****" at bounding box center [685, 103] width 556 height 25
type input "*"
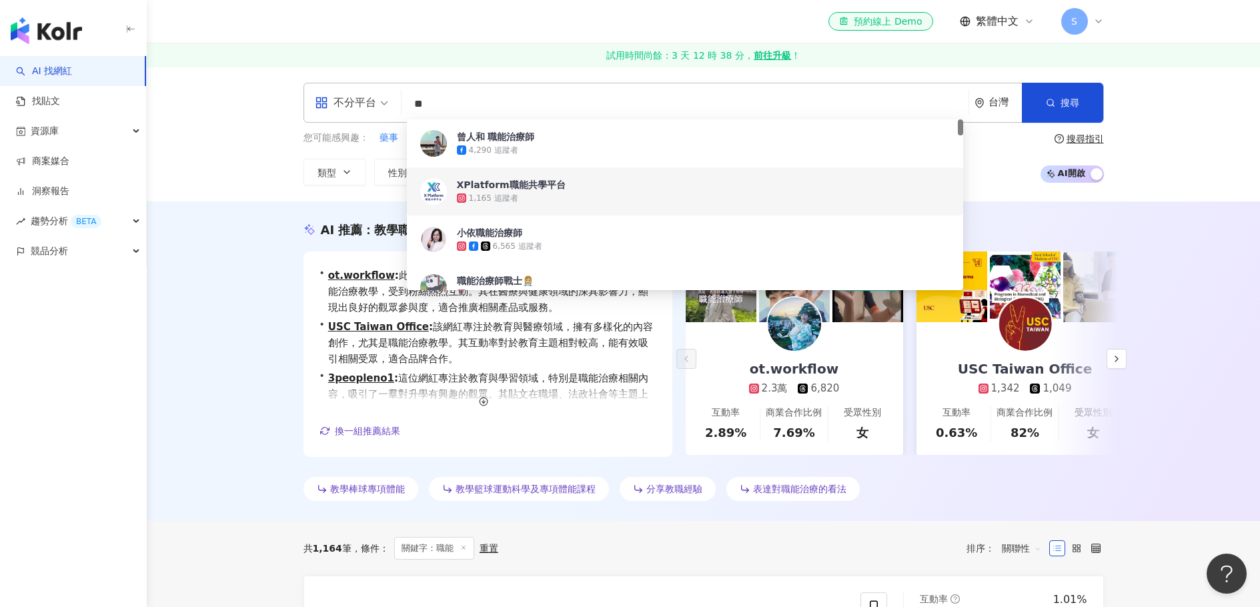
click at [217, 255] on div "AI 推薦 ： 教學職能治療的網紅 • ot.workflow : 此位網紅擅長分享教育與學習相關內容，並提供實用的職能治療教學，受到粉絲熱烈互動。其在醫療與…" at bounding box center [703, 361] width 1113 height 320
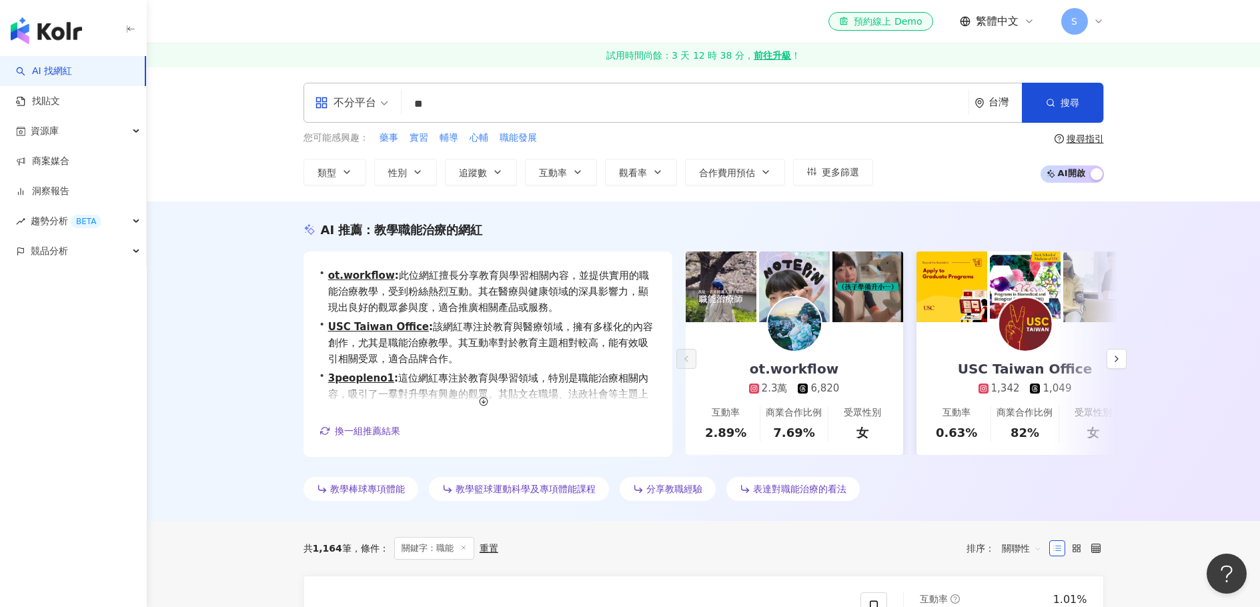
click at [424, 122] on div "不分平台 ** 台灣 搜尋 62c0a61d-e17f-45a7-8068-1fe08872b6bf eb849c3e-f409-47de-8971-da2b…" at bounding box center [704, 103] width 800 height 40
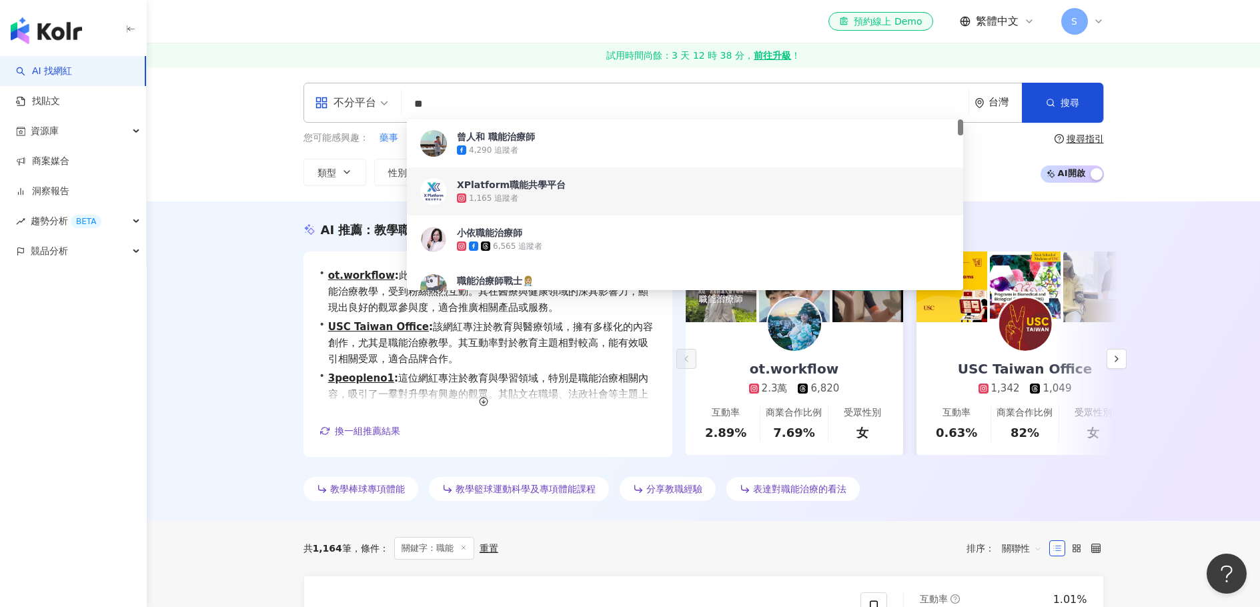
drag, startPoint x: 449, startPoint y: 101, endPoint x: 392, endPoint y: 108, distance: 57.1
click at [394, 107] on div "不分平台 ** 台灣 搜尋 62c0a61d-e17f-45a7-8068-1fe08872b6bf eb849c3e-f409-47de-8971-da2b…" at bounding box center [704, 103] width 800 height 40
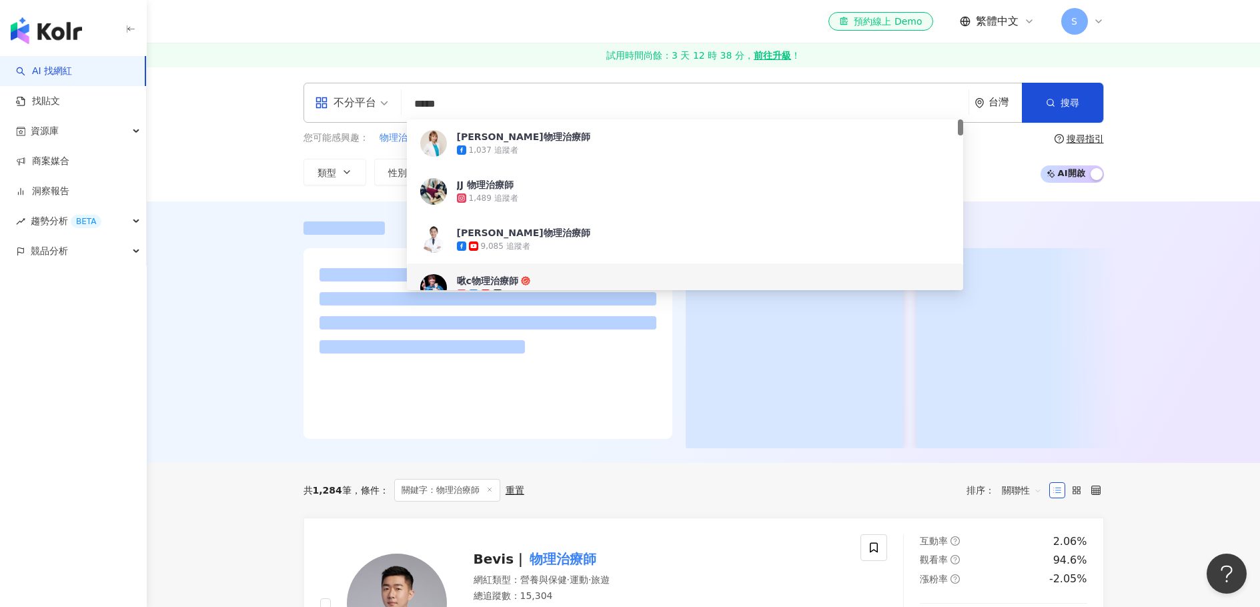
type input "*****"
click at [176, 352] on div at bounding box center [703, 331] width 1113 height 261
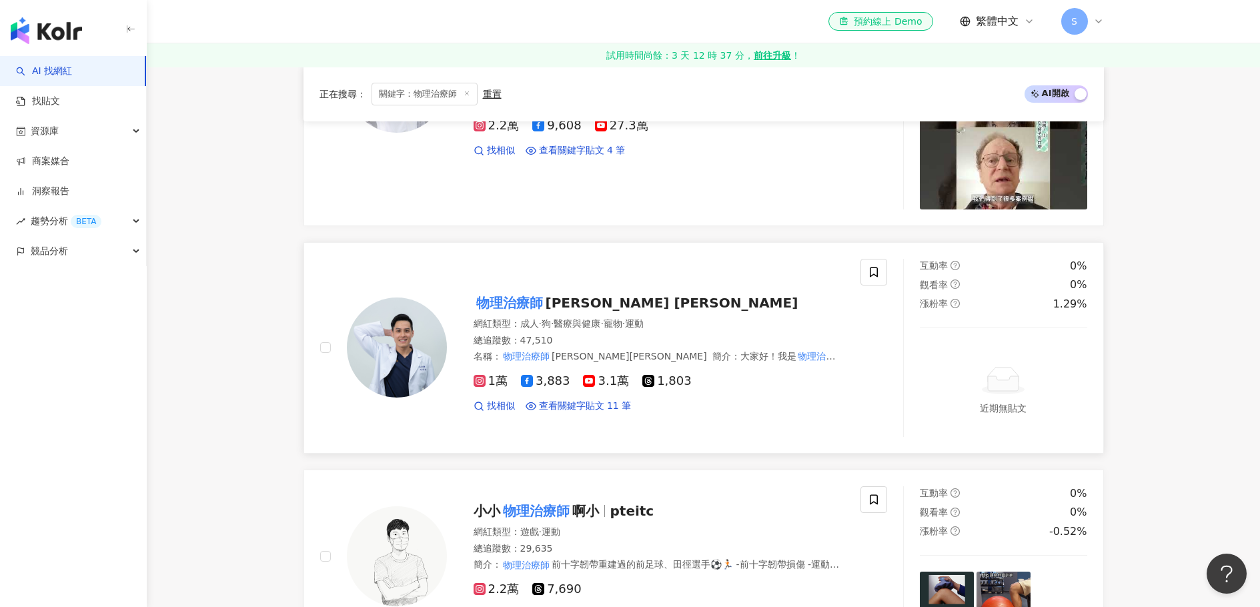
scroll to position [613, 0]
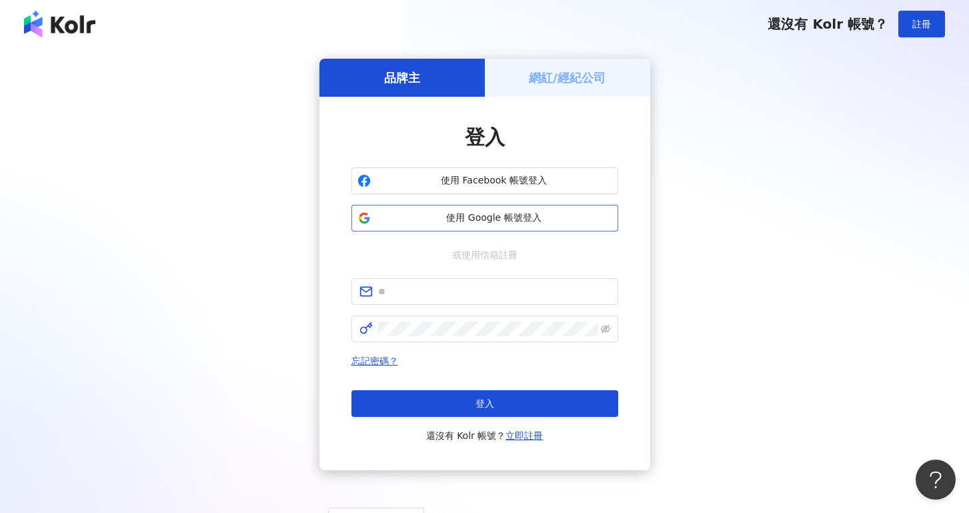
click at [488, 220] on span "使用 Google 帳號登入" at bounding box center [494, 217] width 236 height 13
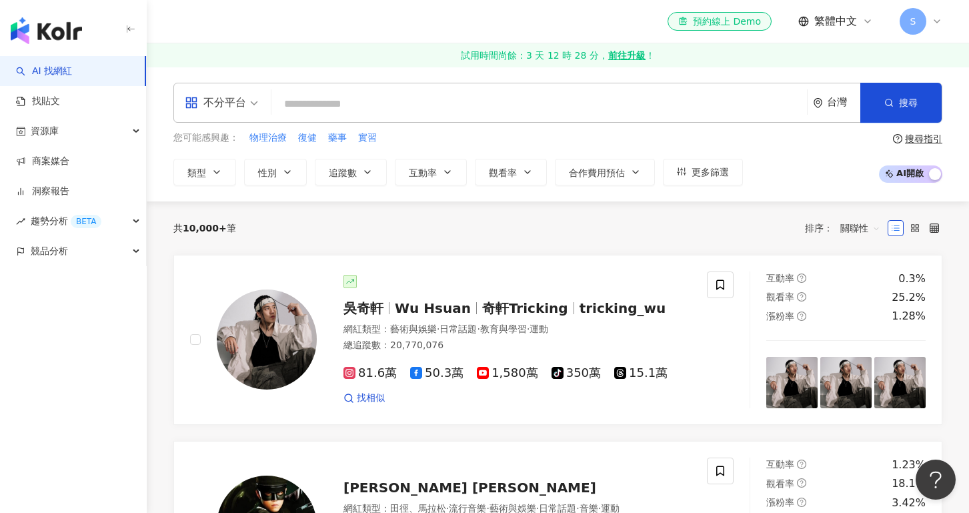
click at [368, 104] on input "search" at bounding box center [539, 103] width 525 height 25
